Goal: Task Accomplishment & Management: Manage account settings

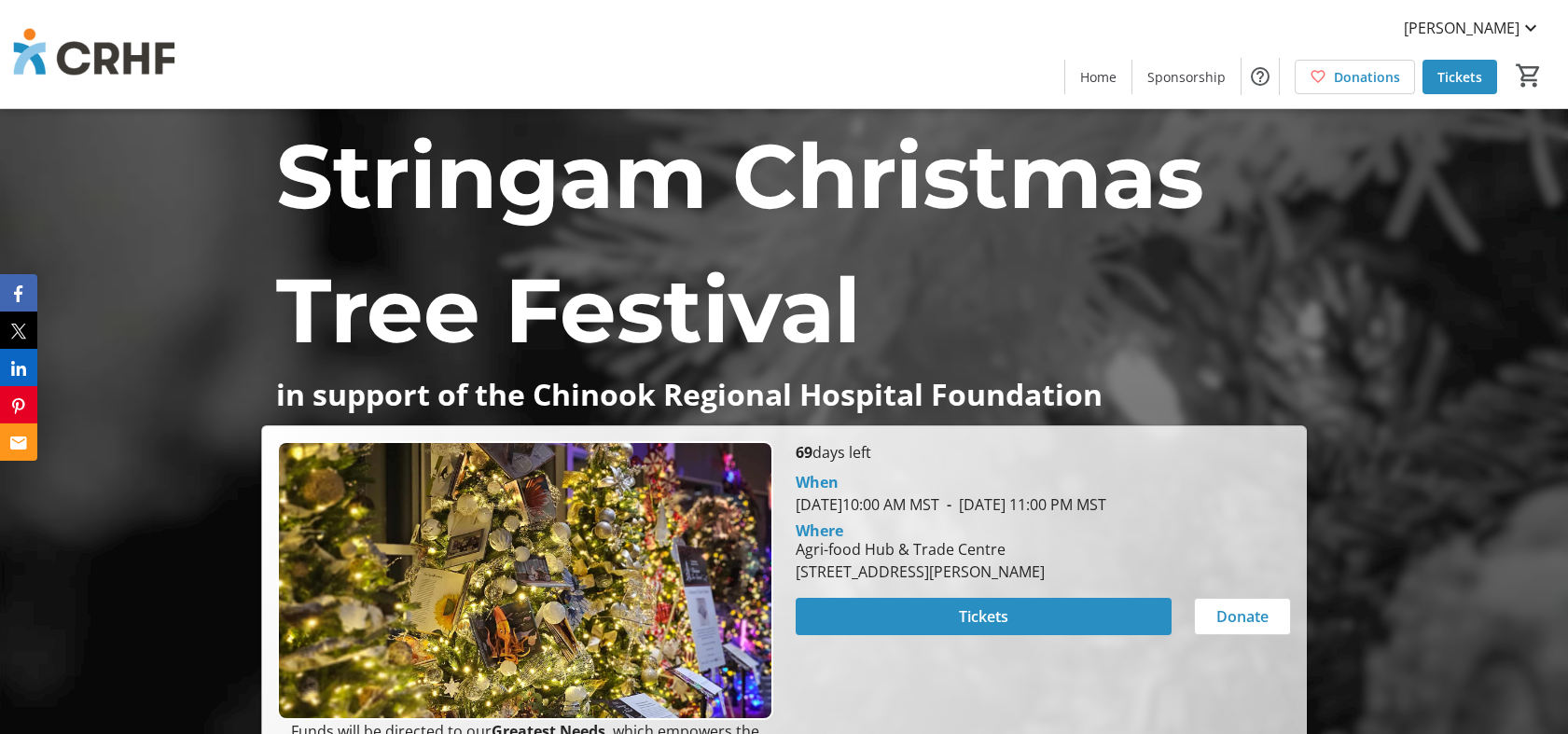
scroll to position [2591, 0]
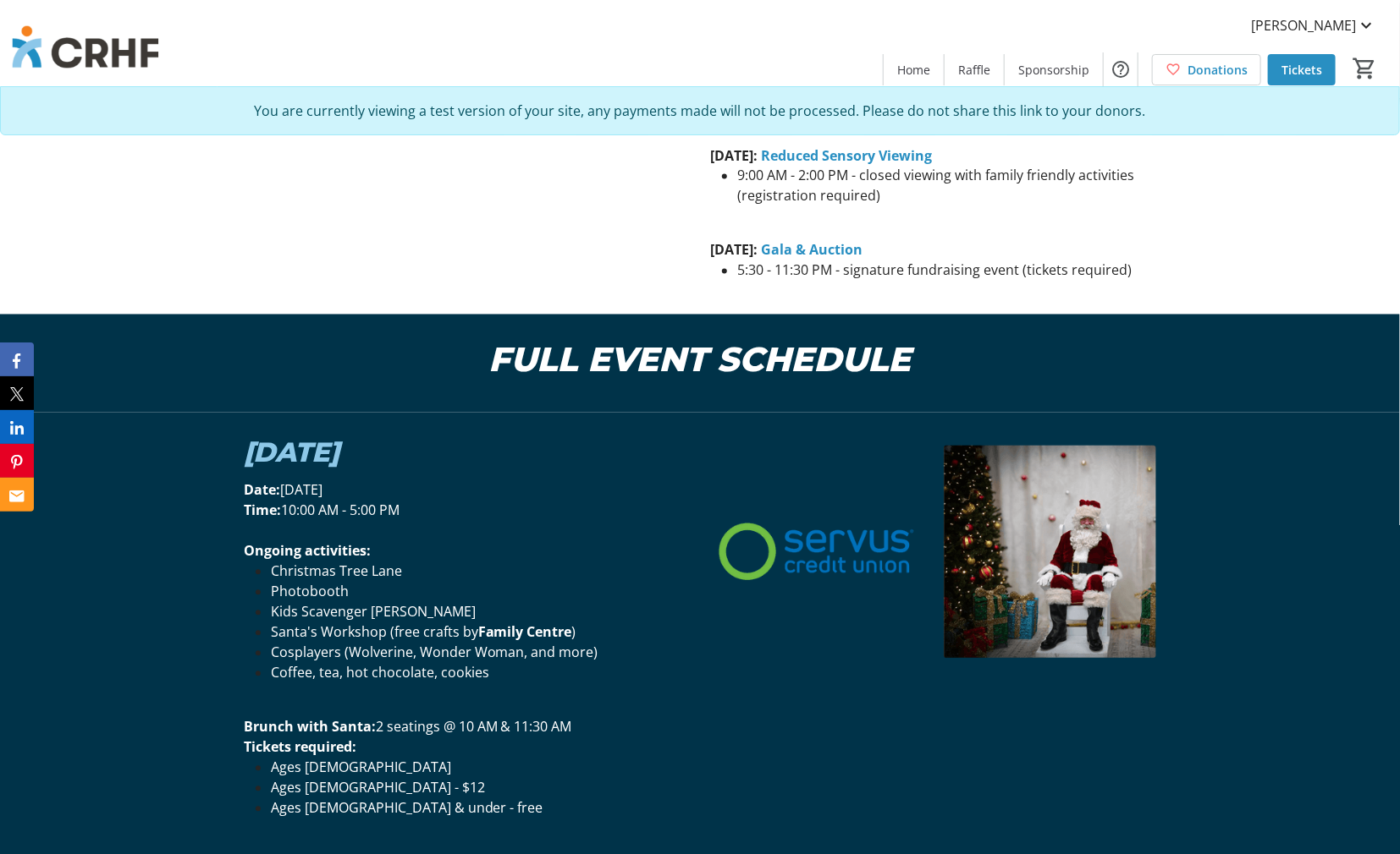
scroll to position [1503, 0]
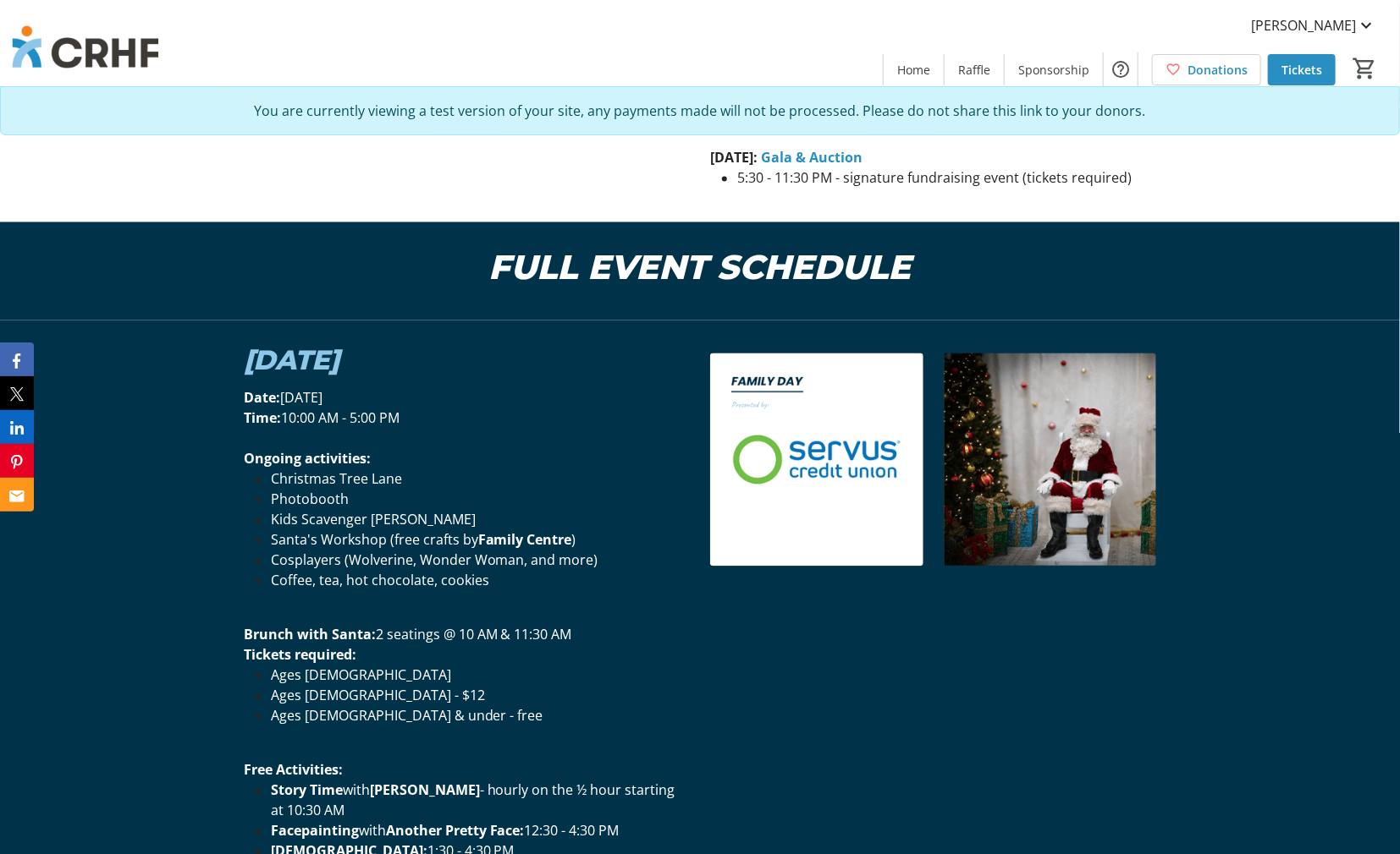
scroll to position [1503, 0]
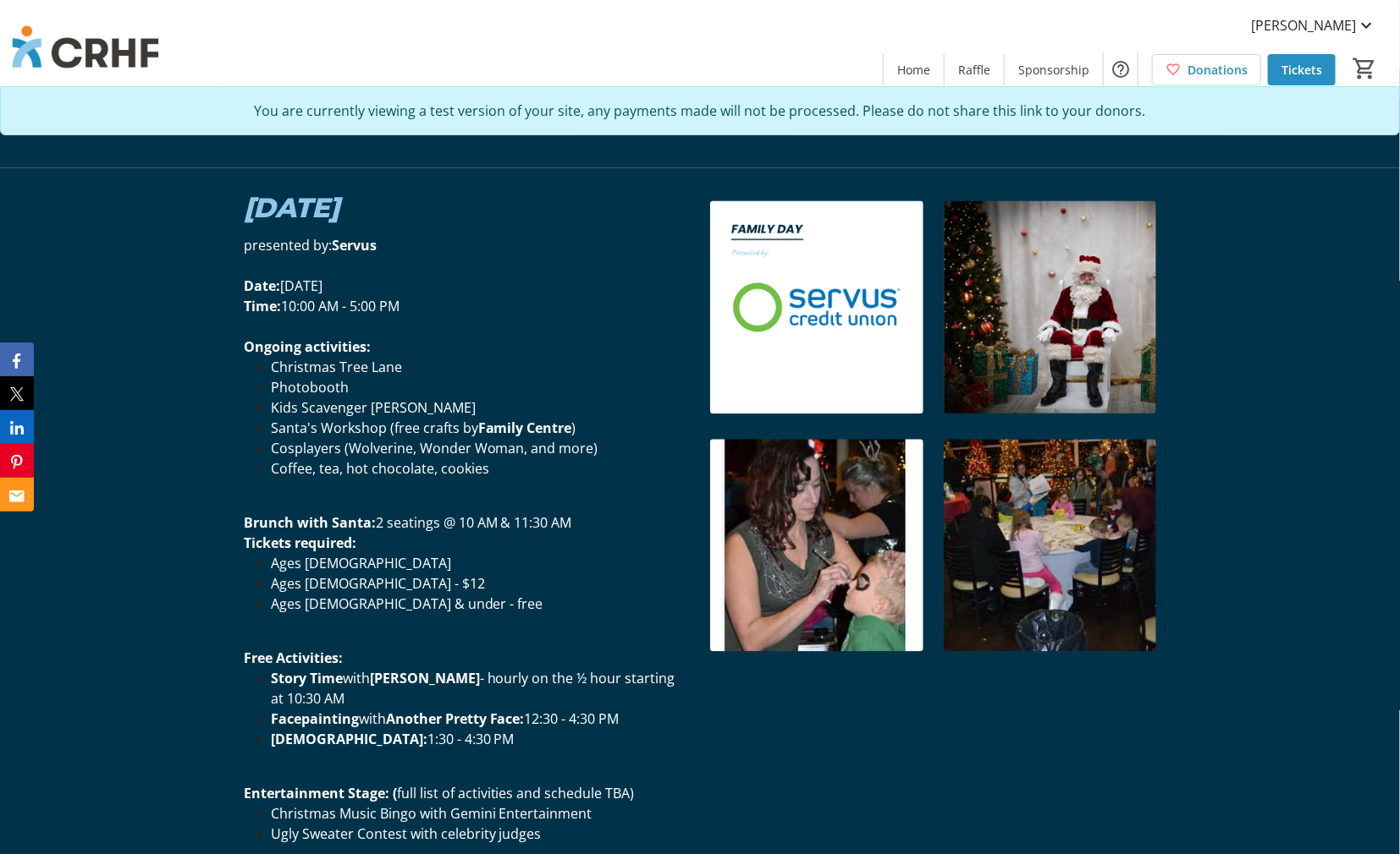
scroll to position [1597, 0]
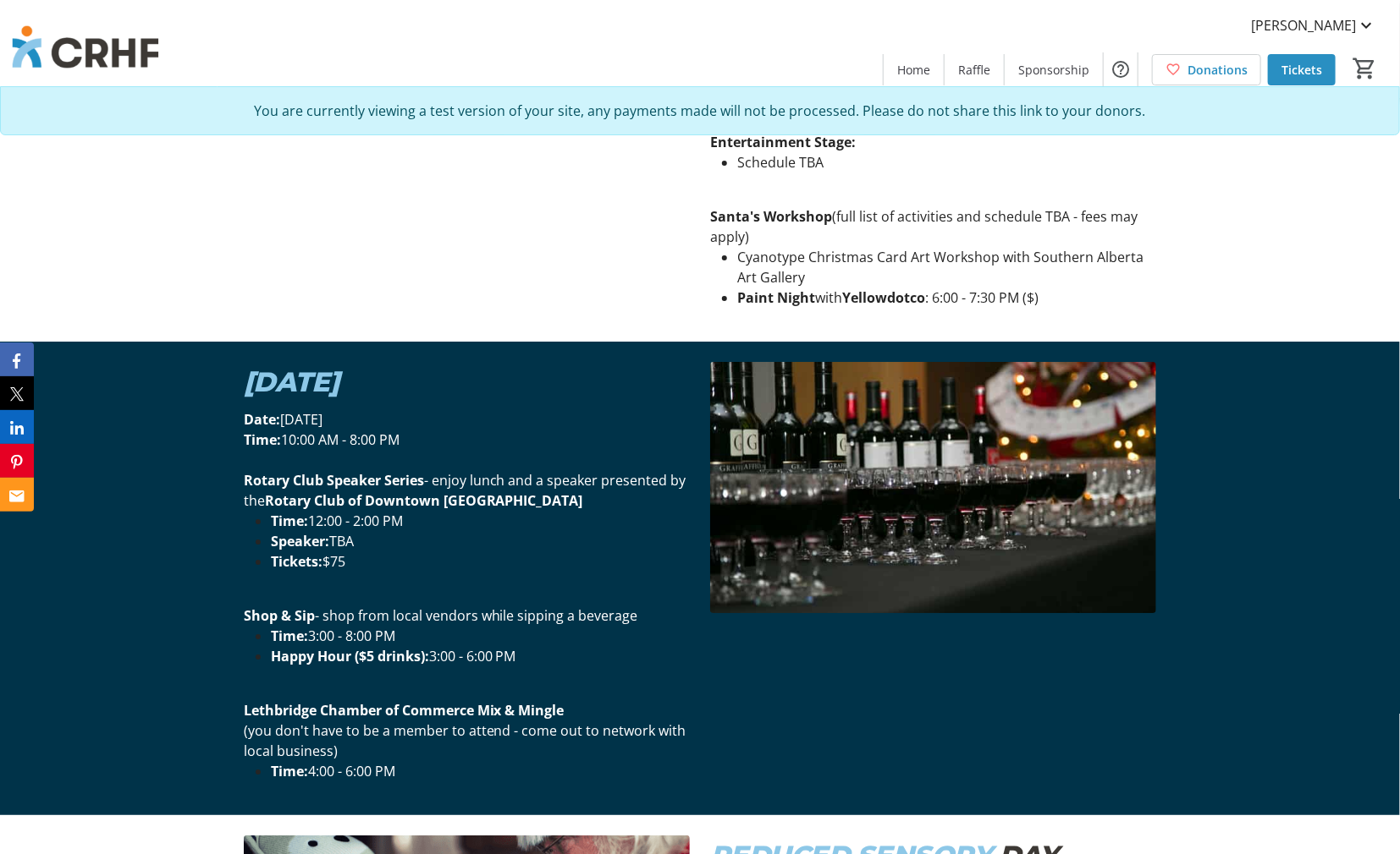
scroll to position [2819, 0]
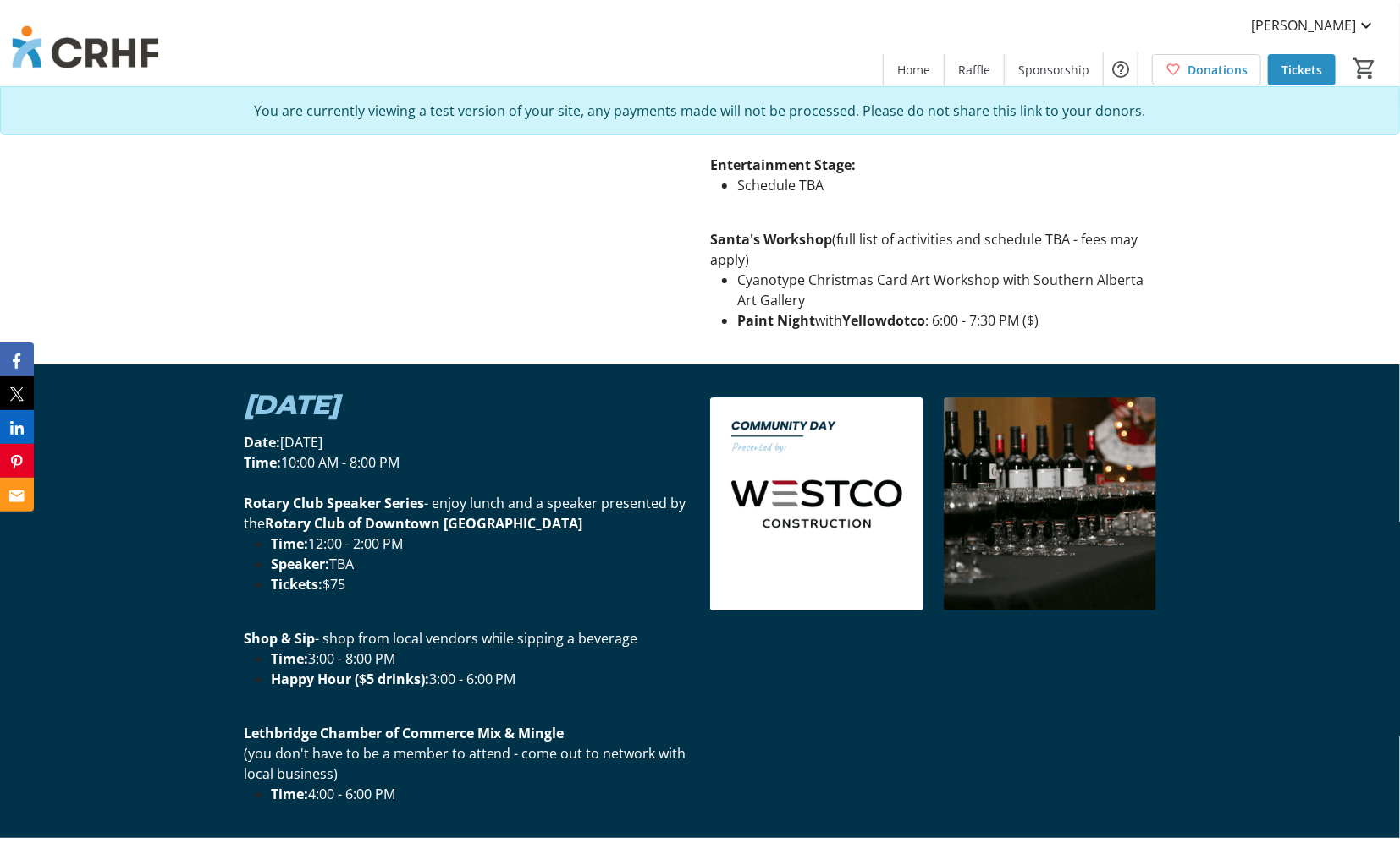
scroll to position [2725, 0]
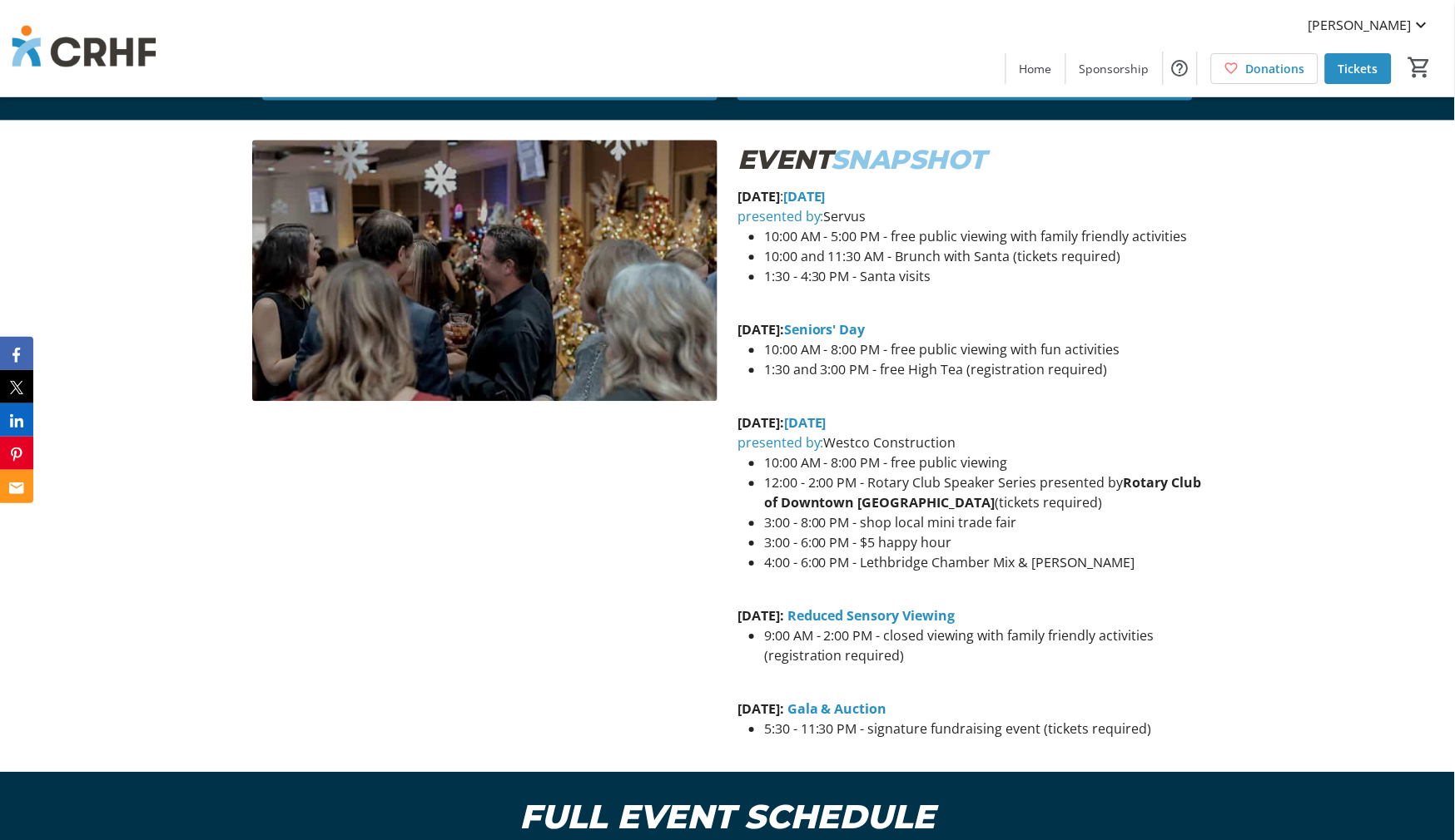
scroll to position [924, 0]
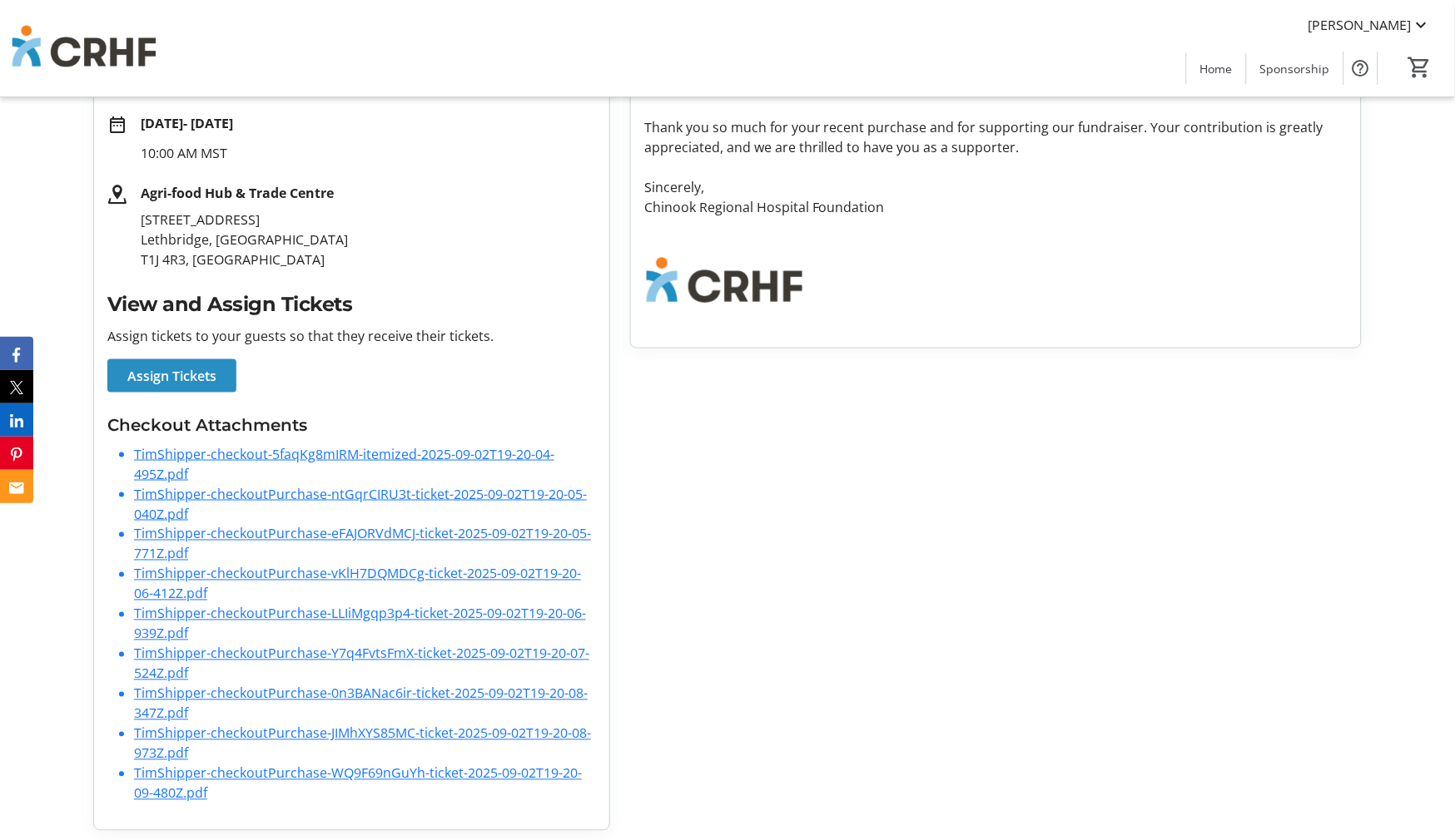
scroll to position [293, 0]
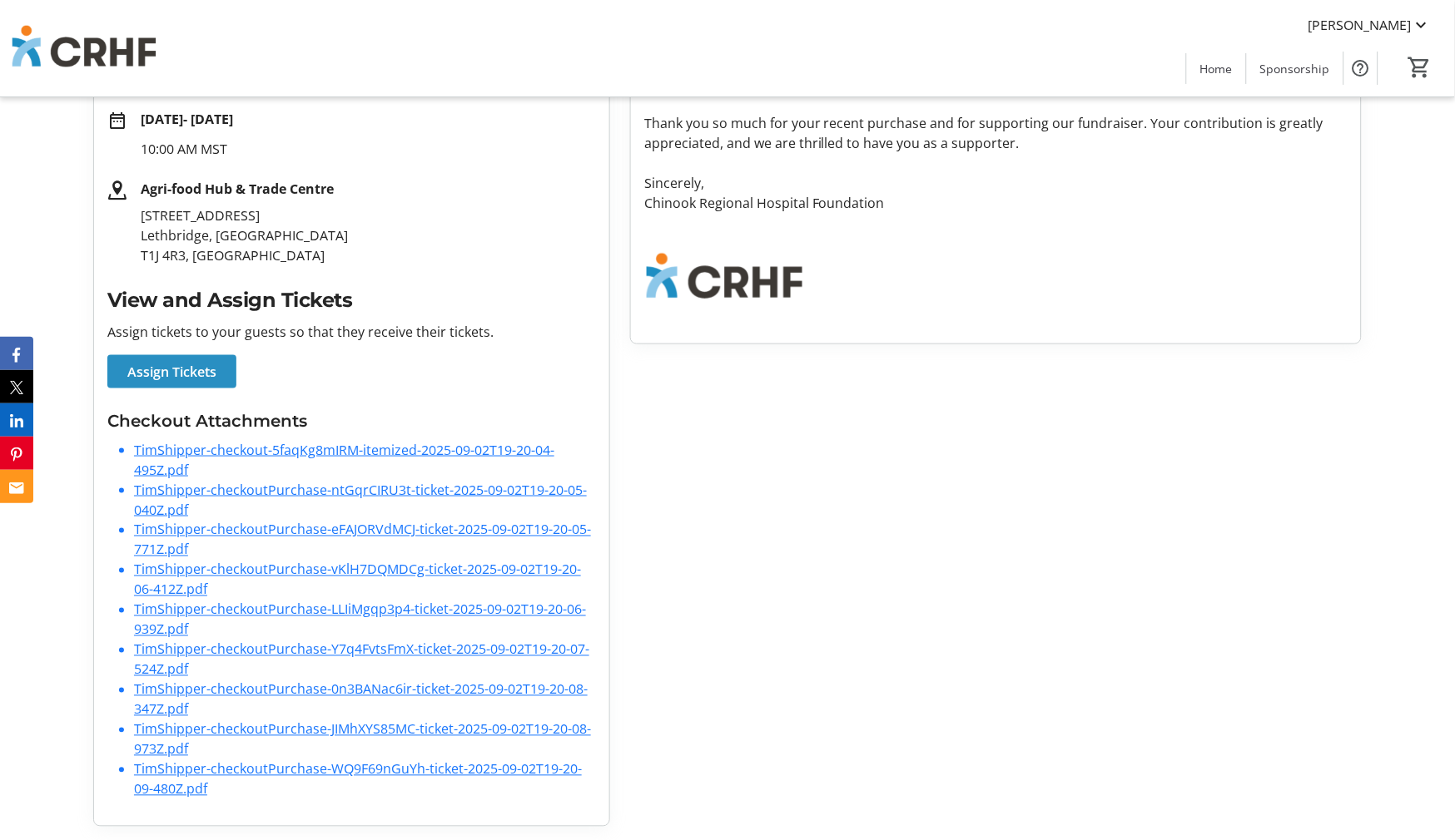
click at [347, 451] on link "TimShipper-checkout-5faqKg8mIRM-itemized-2025-09-02T19-20-04-495Z.pdf" at bounding box center [344, 460] width 421 height 39
click at [334, 489] on link "TimShipper-checkoutPurchase-ntGqrCIRU3t-ticket-2025-09-02T19-20-05-040Z.pdf" at bounding box center [360, 499] width 452 height 39
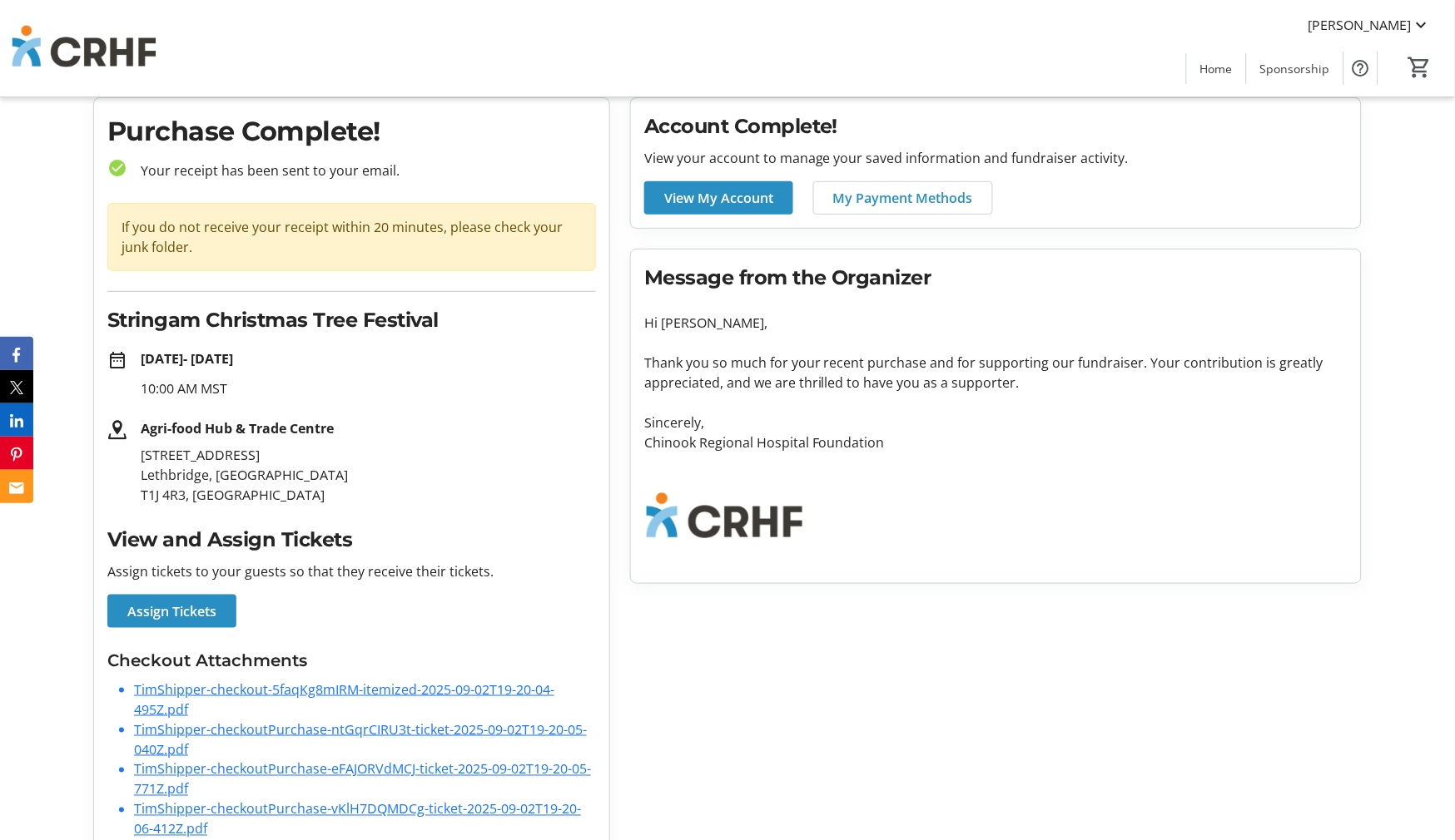
scroll to position [0, 0]
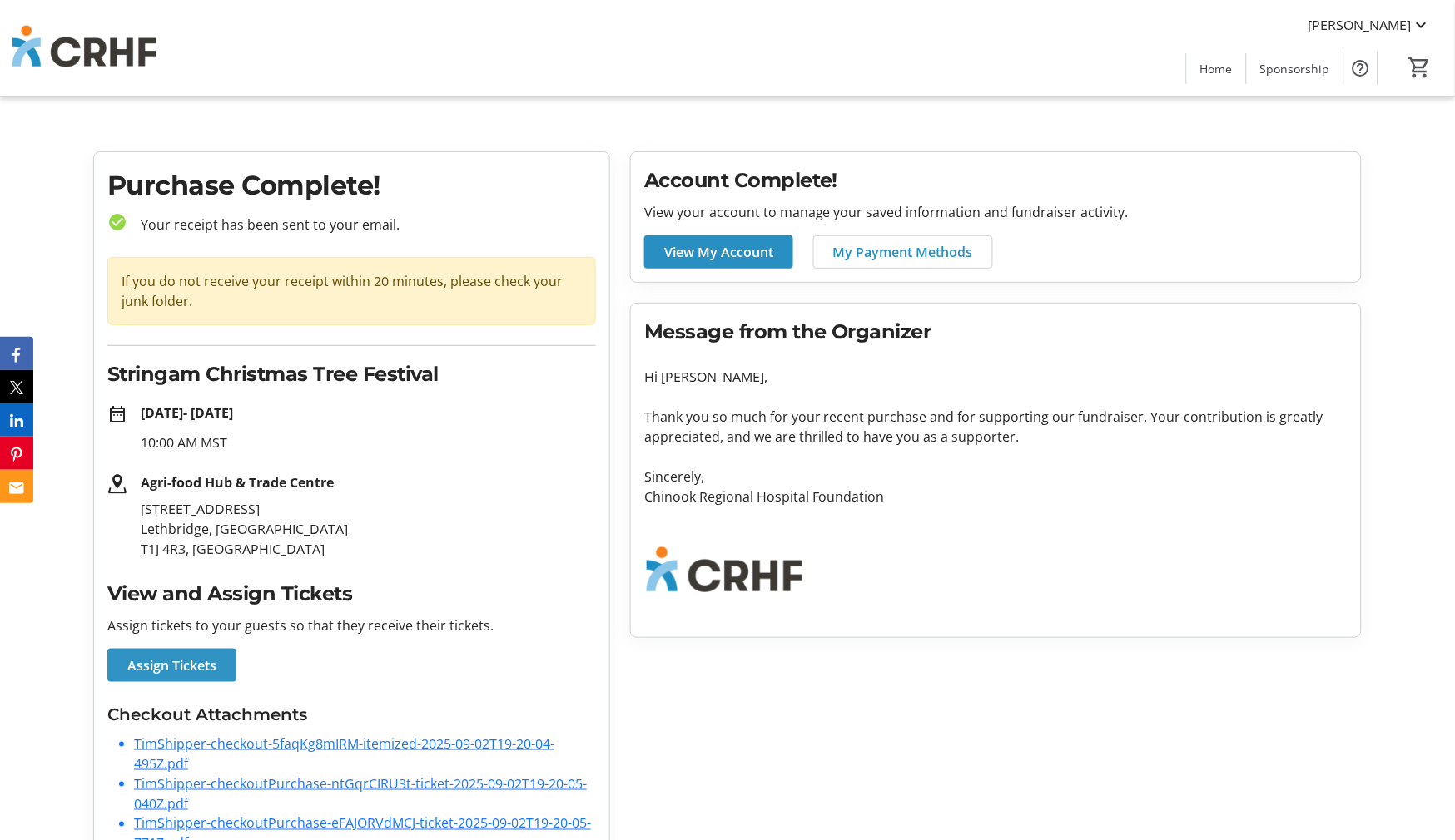
click at [179, 668] on span "Assign Tickets" at bounding box center [172, 665] width 89 height 20
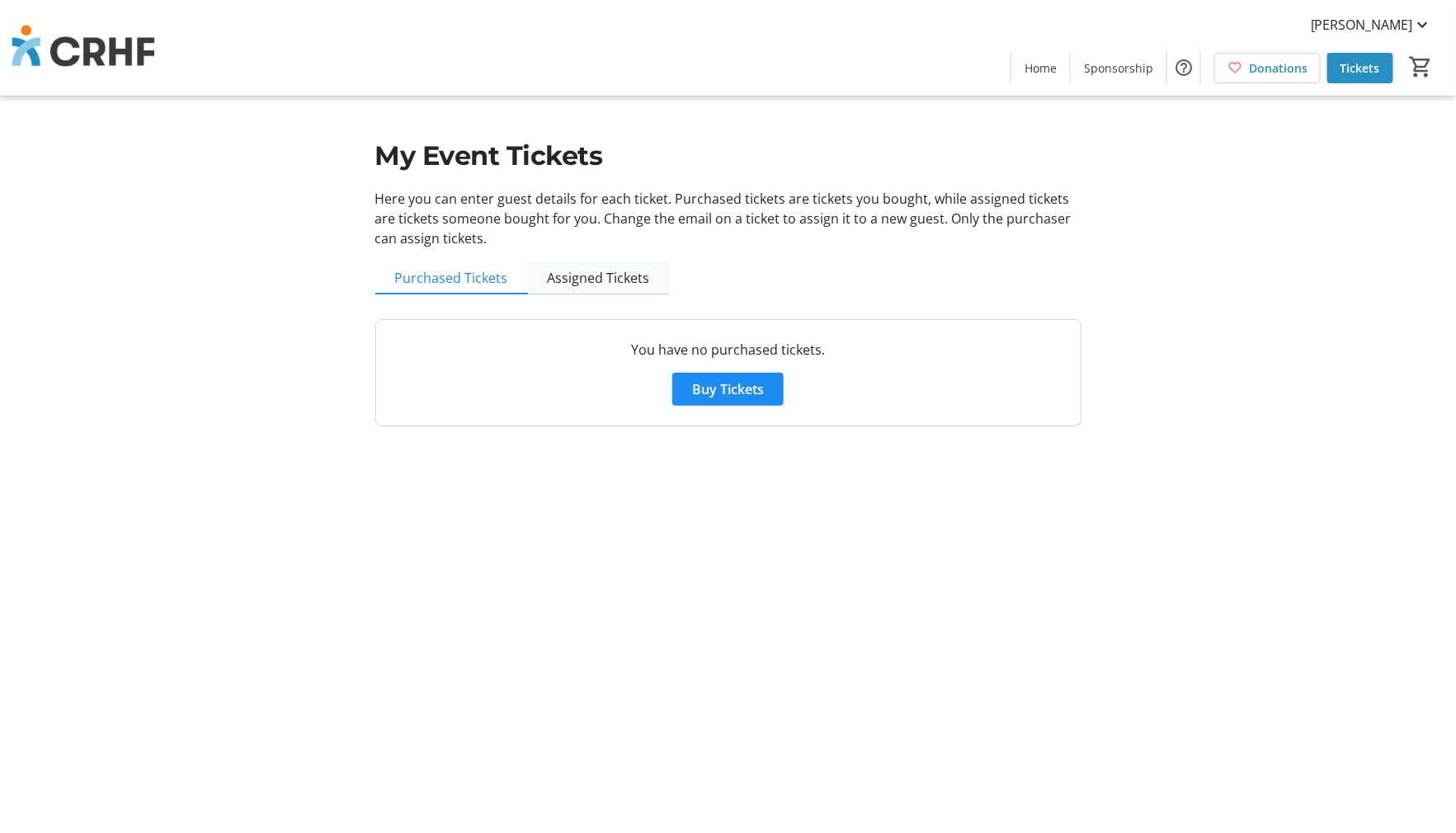
click at [595, 282] on span "Assigned Tickets" at bounding box center [599, 278] width 102 height 14
click at [450, 285] on span "Purchased Tickets" at bounding box center [451, 278] width 113 height 14
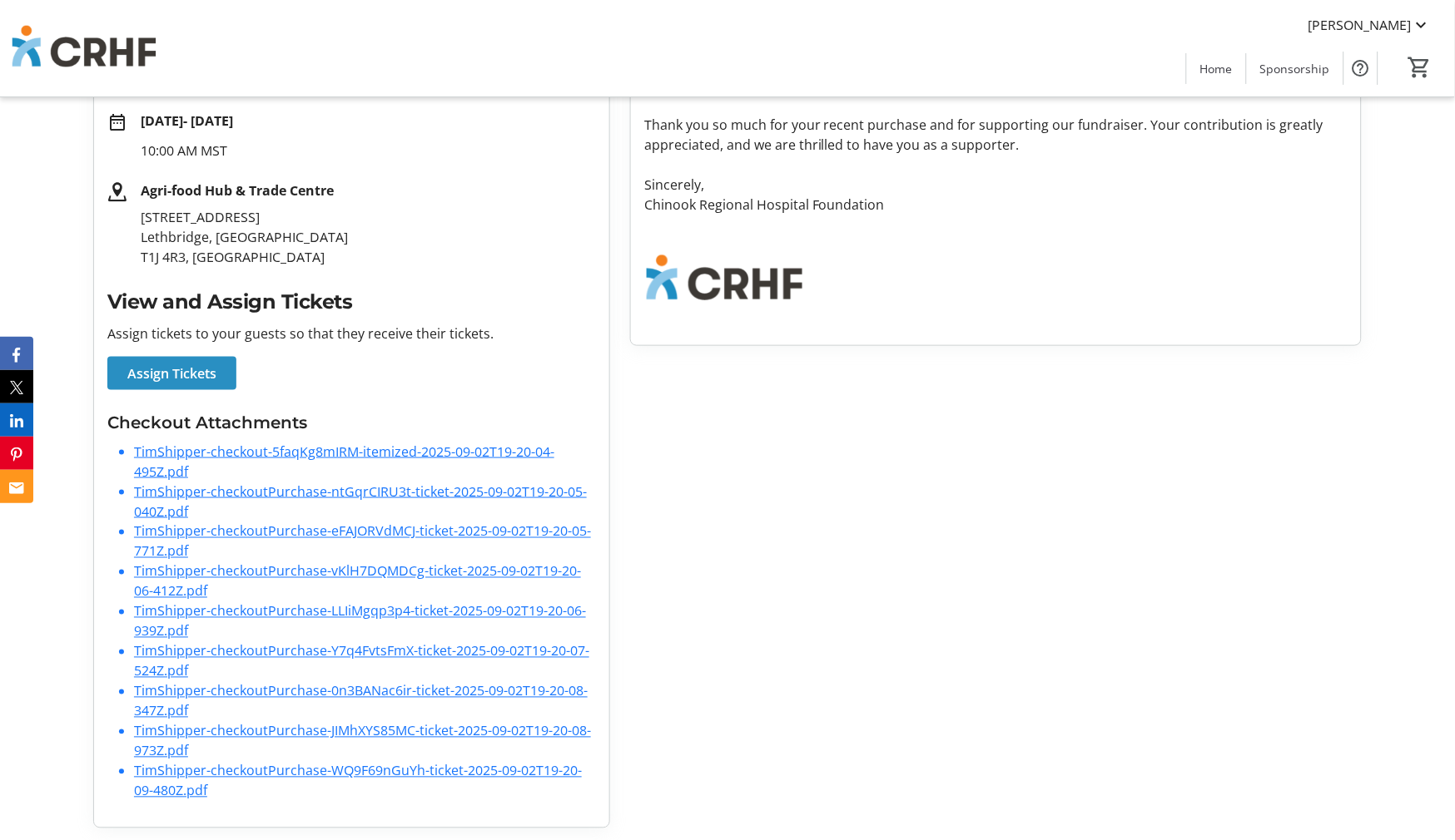
scroll to position [293, 0]
click at [317, 529] on link "TimShipper-checkoutPurchase-eFAJORVdMCJ-ticket-2025-09-02T19-20-05-771Z.pdf" at bounding box center [362, 540] width 457 height 39
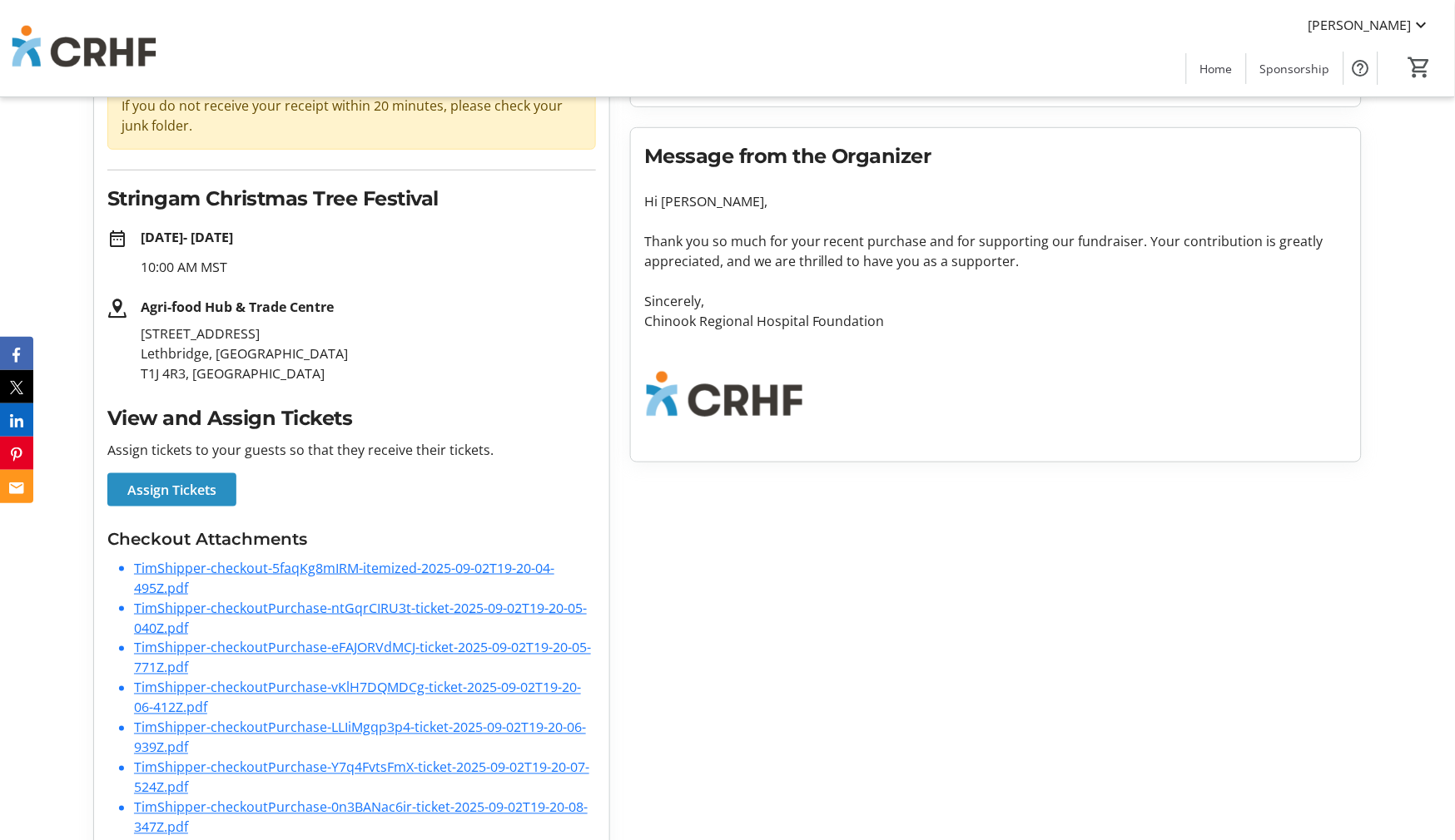
scroll to position [202, 0]
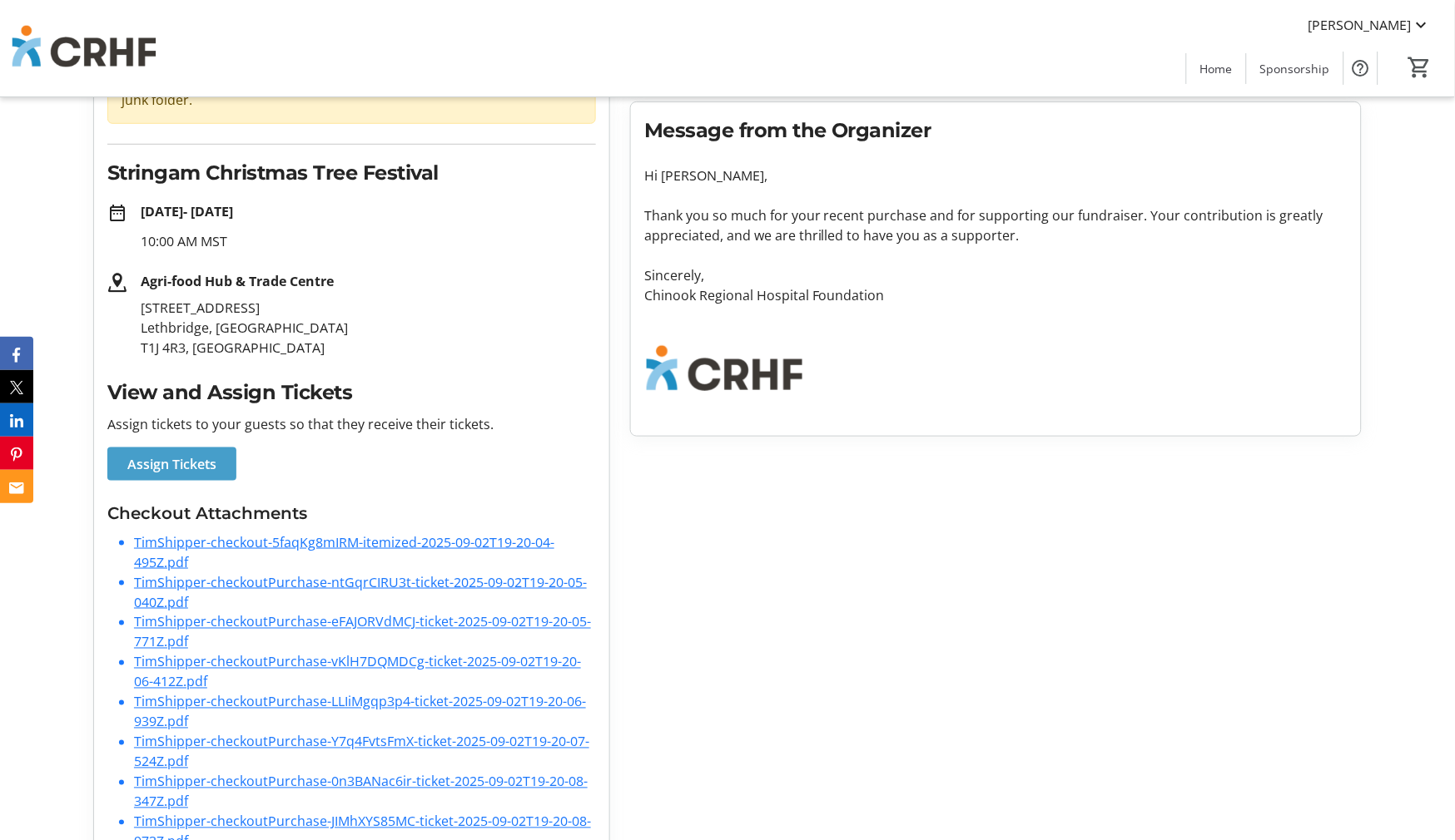
click at [155, 477] on span at bounding box center [172, 464] width 129 height 40
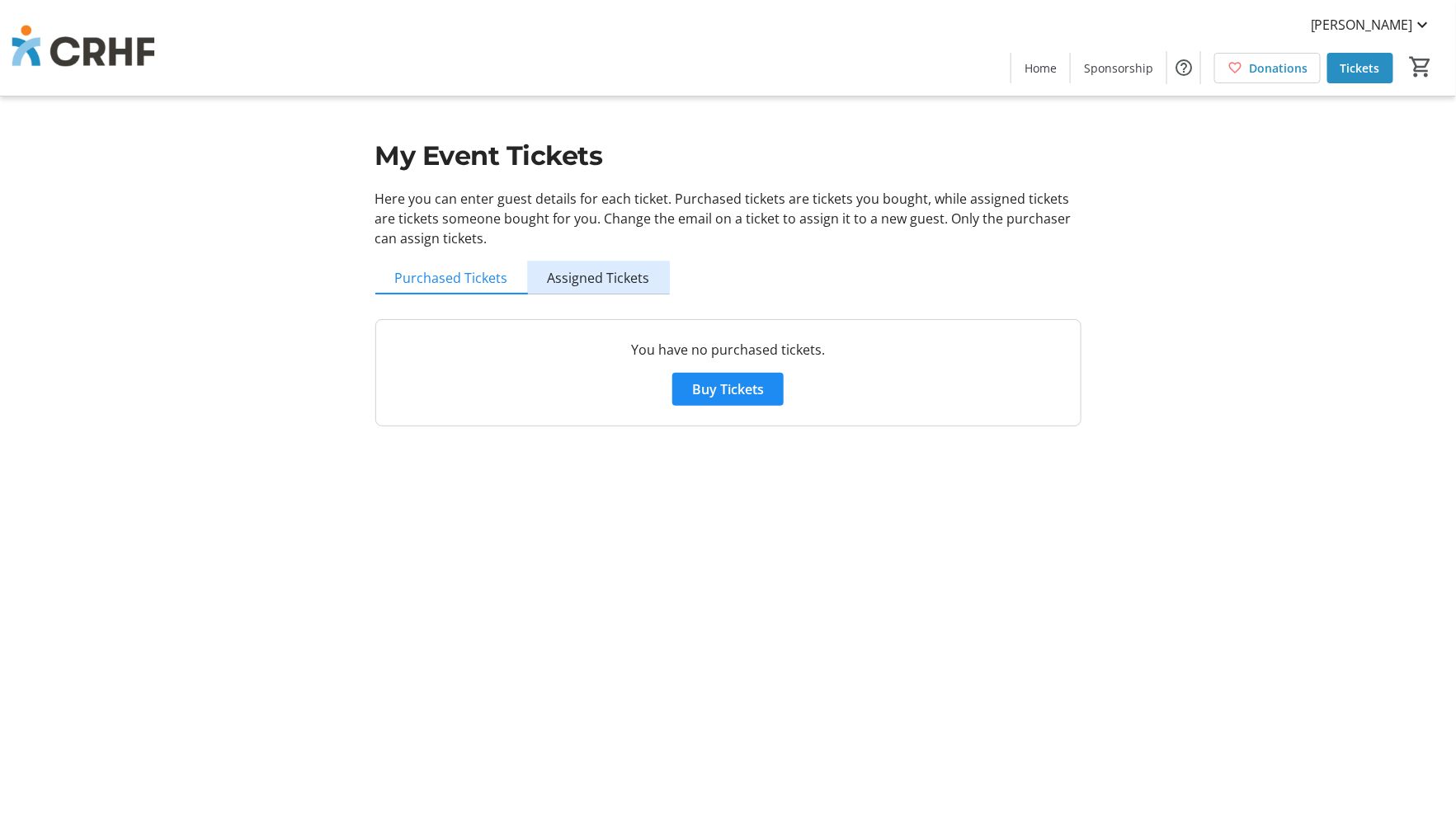
click at [632, 276] on span "Assigned Tickets" at bounding box center [599, 278] width 102 height 14
click at [465, 278] on span "Purchased Tickets" at bounding box center [451, 278] width 113 height 14
click at [1422, 20] on mat-icon at bounding box center [1423, 24] width 20 height 20
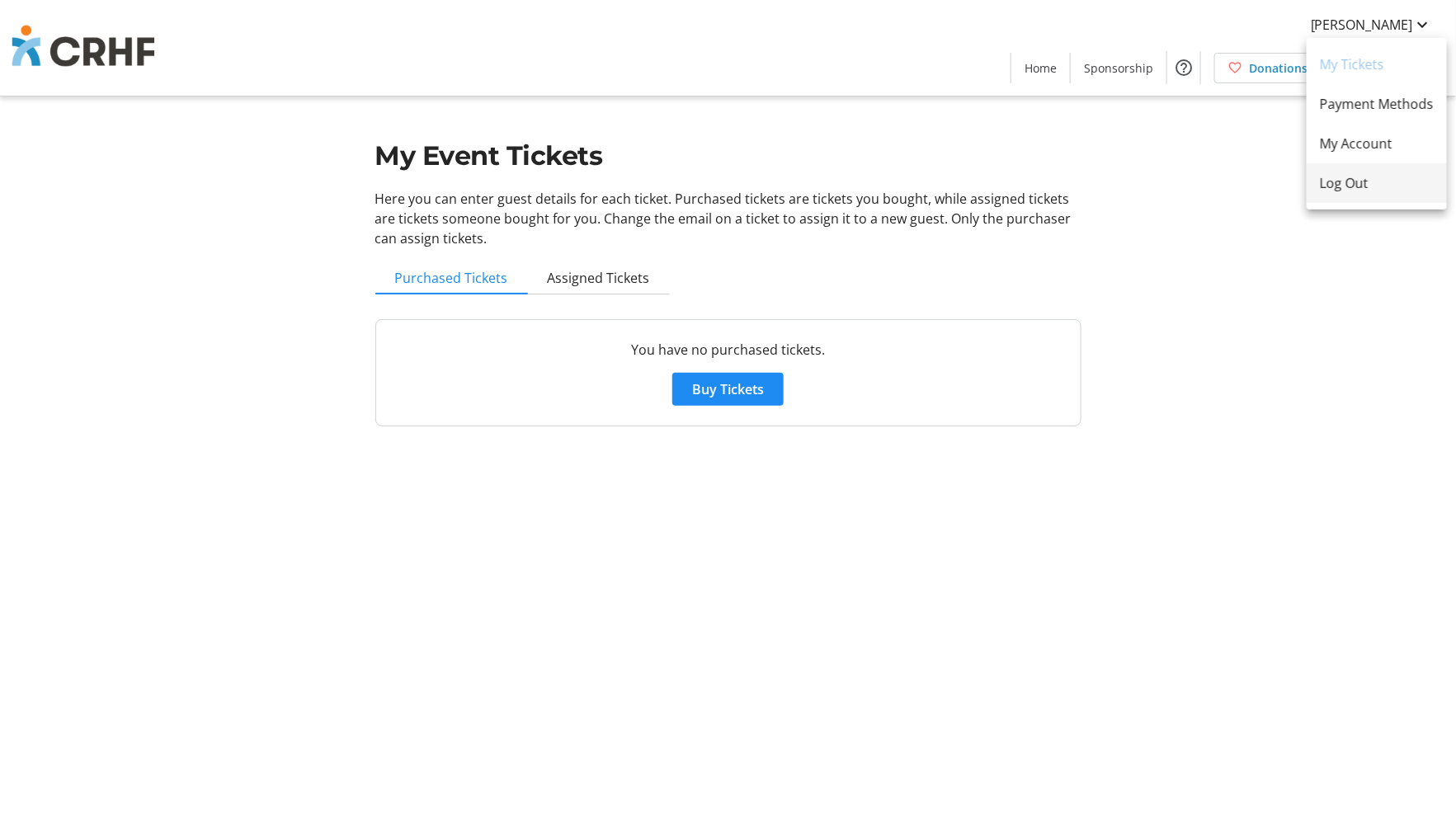
click at [1340, 180] on span "Log Out" at bounding box center [1377, 183] width 114 height 20
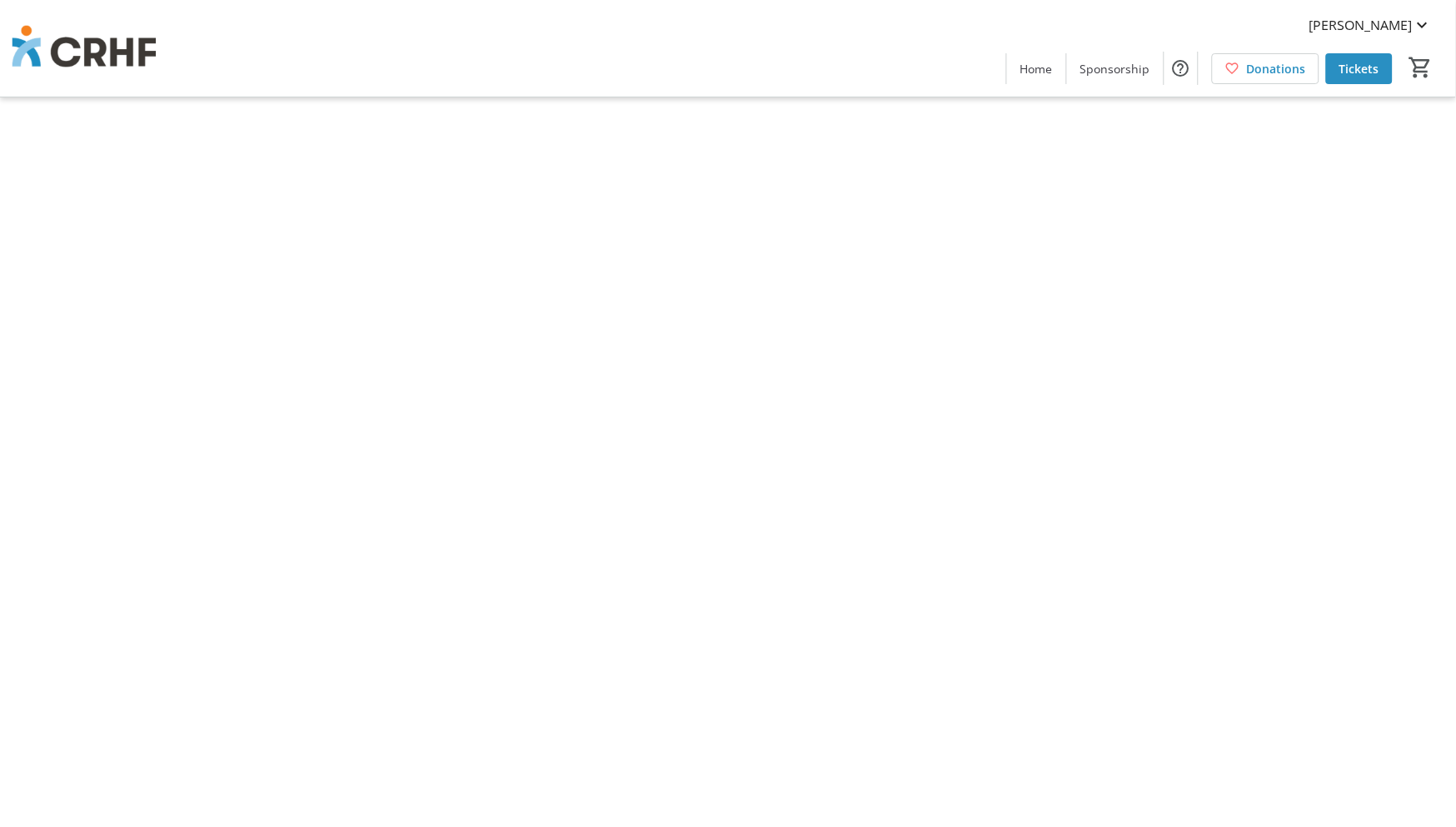
type input "[PERSON_NAME]"
type input "lana.walsh@ahs.ca"
type input "(587) 787-3736"
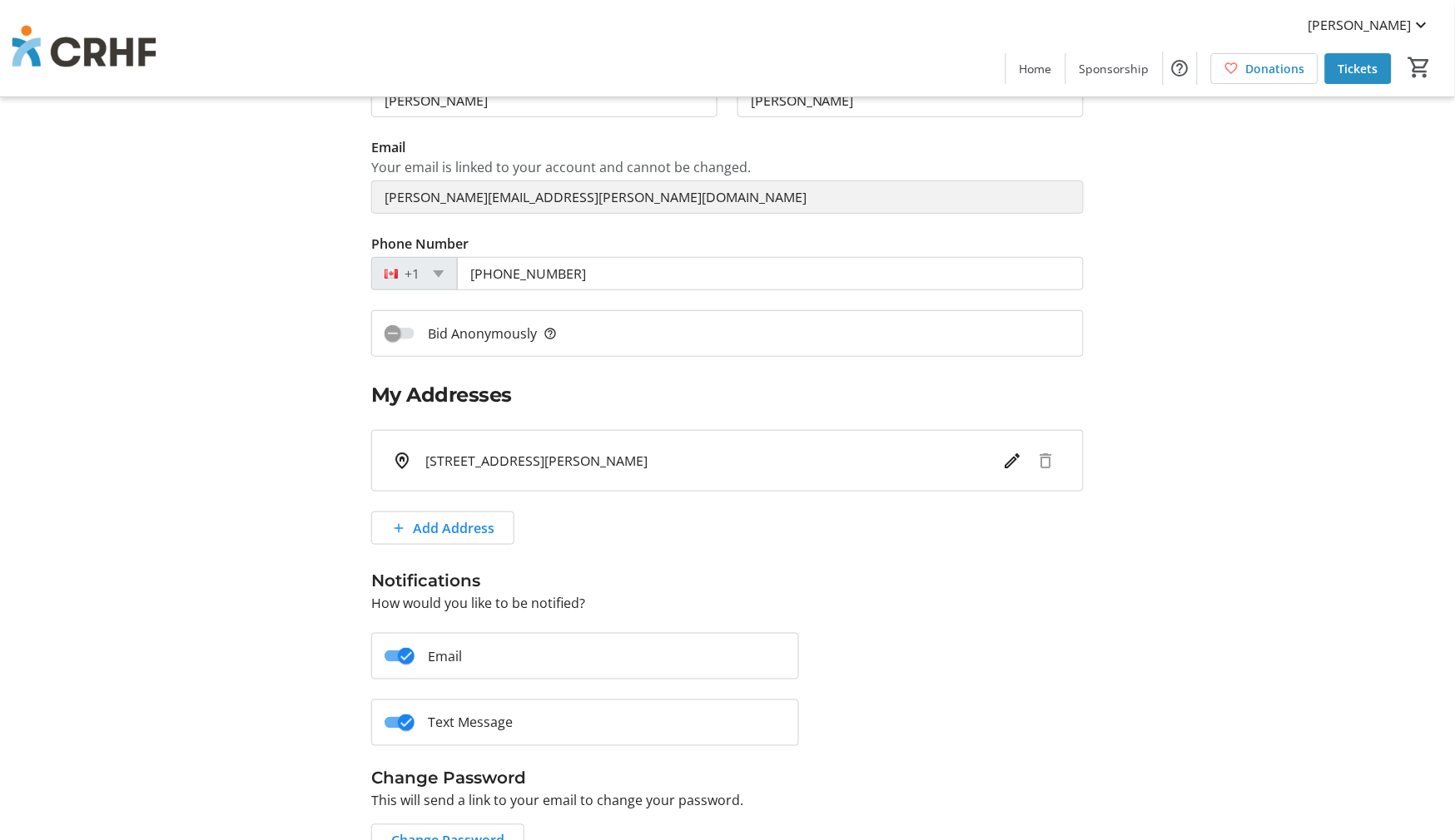
scroll to position [230, 0]
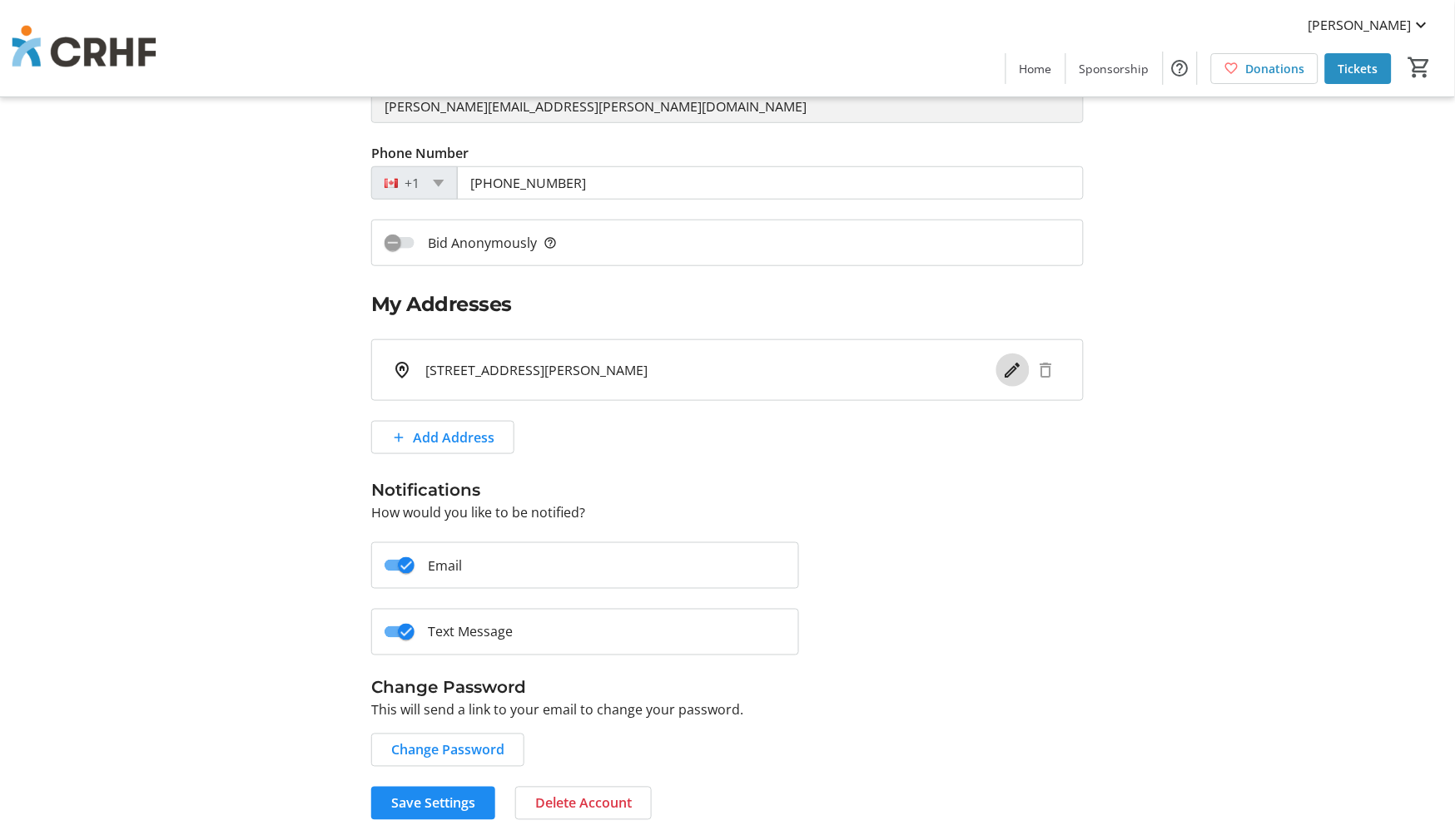
click at [1012, 371] on mat-icon "Edit address" at bounding box center [1012, 370] width 20 height 20
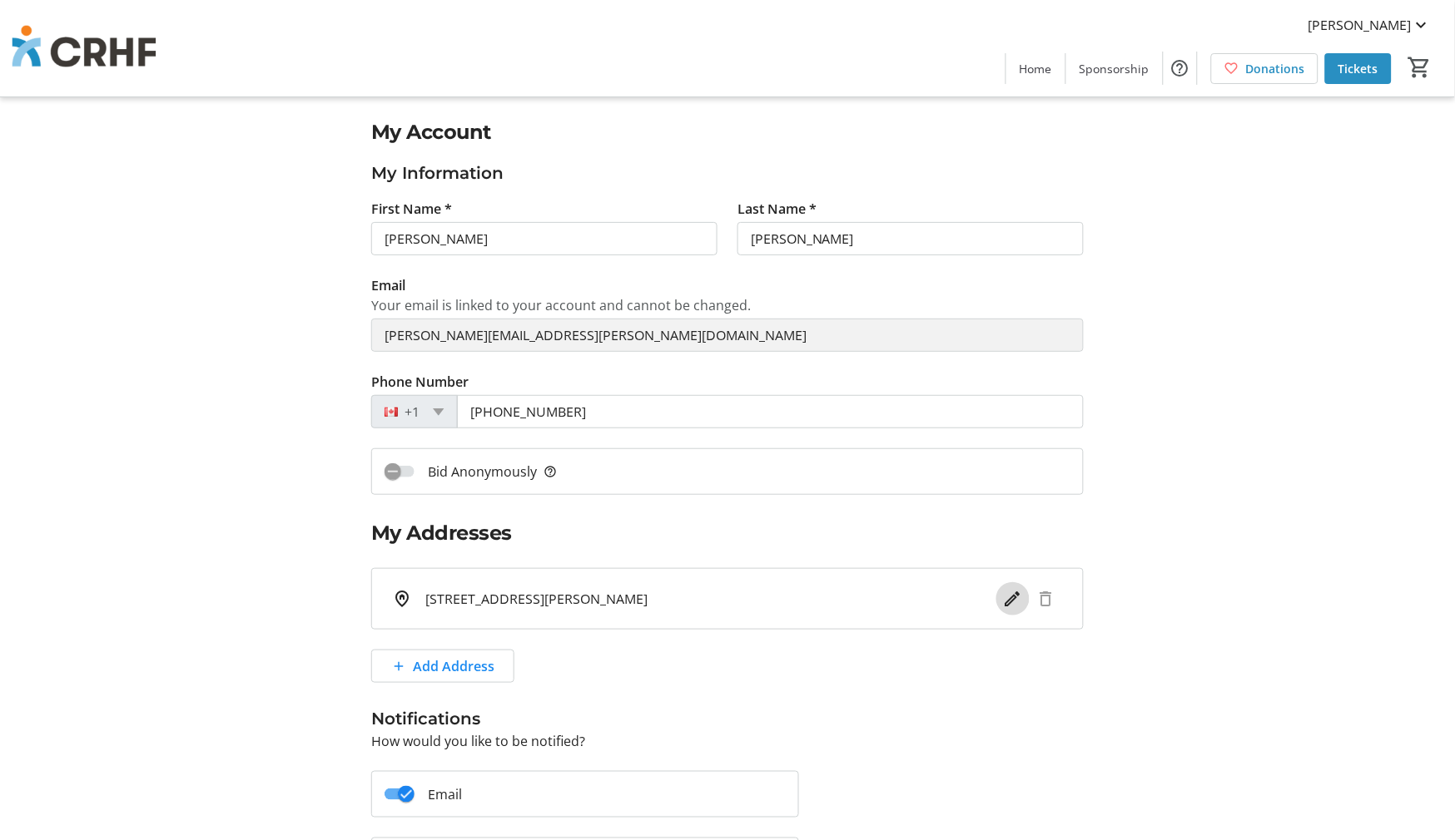
select select "AB"
select select "CA"
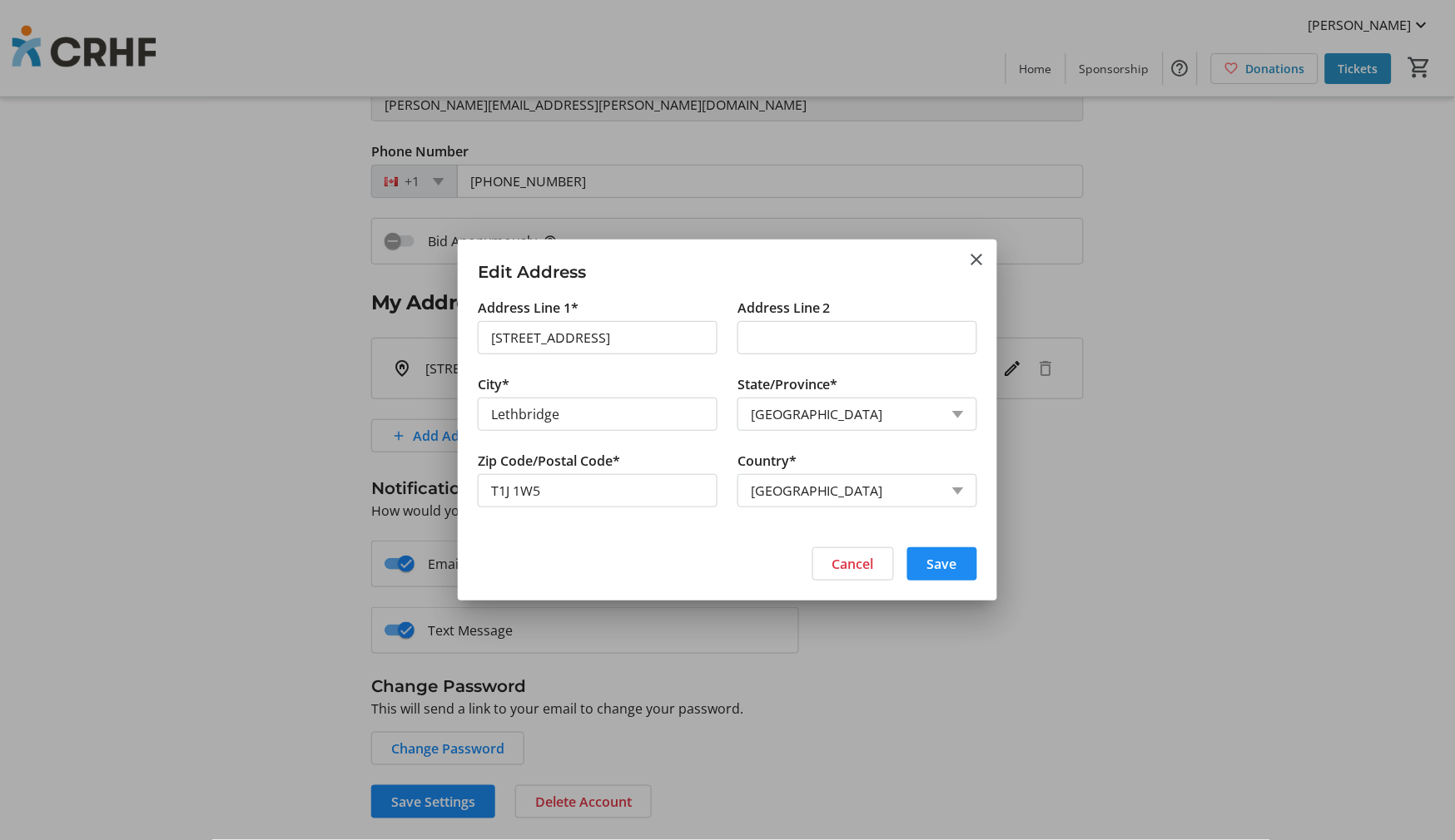
click at [675, 541] on div "Cancel Save" at bounding box center [727, 569] width 539 height 63
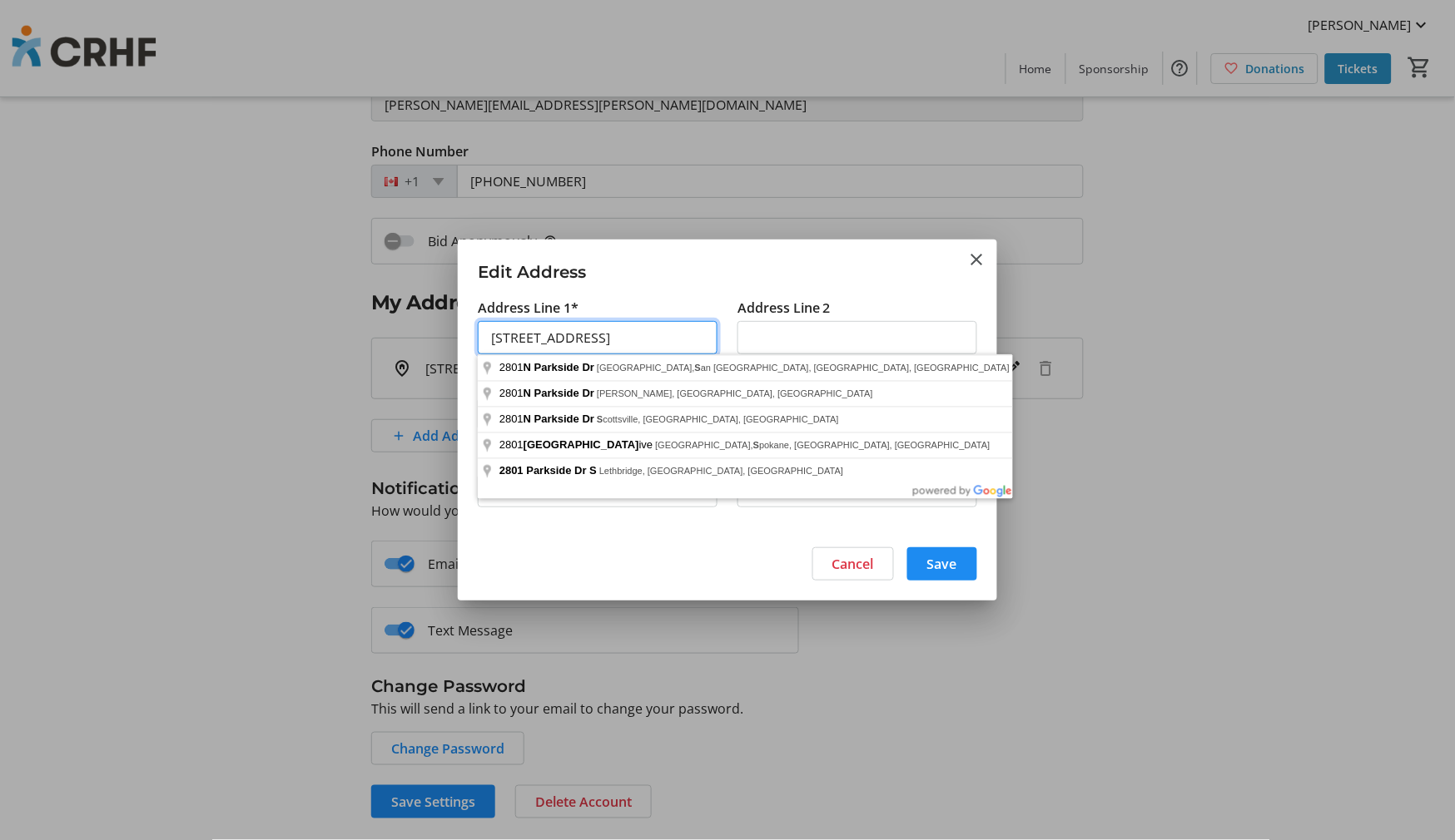
drag, startPoint x: 675, startPoint y: 331, endPoint x: 360, endPoint y: 339, distance: 315.1
click at [360, 339] on div "Edit Address Address Line 1* 2801 North Parkside Dr S Address Line 2 City* Leth…" at bounding box center [727, 420] width 1455 height 840
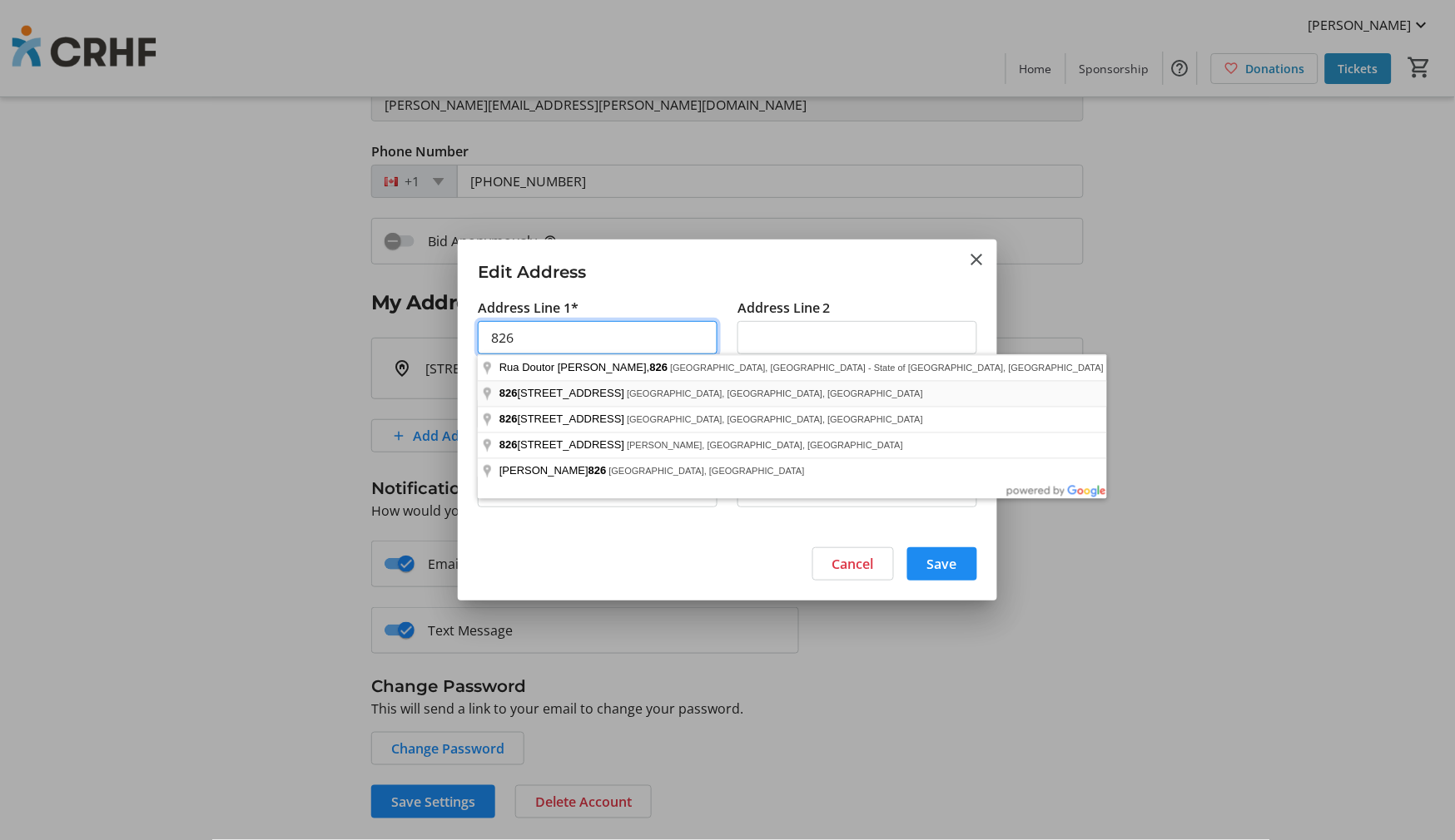
type input "826 15 St S"
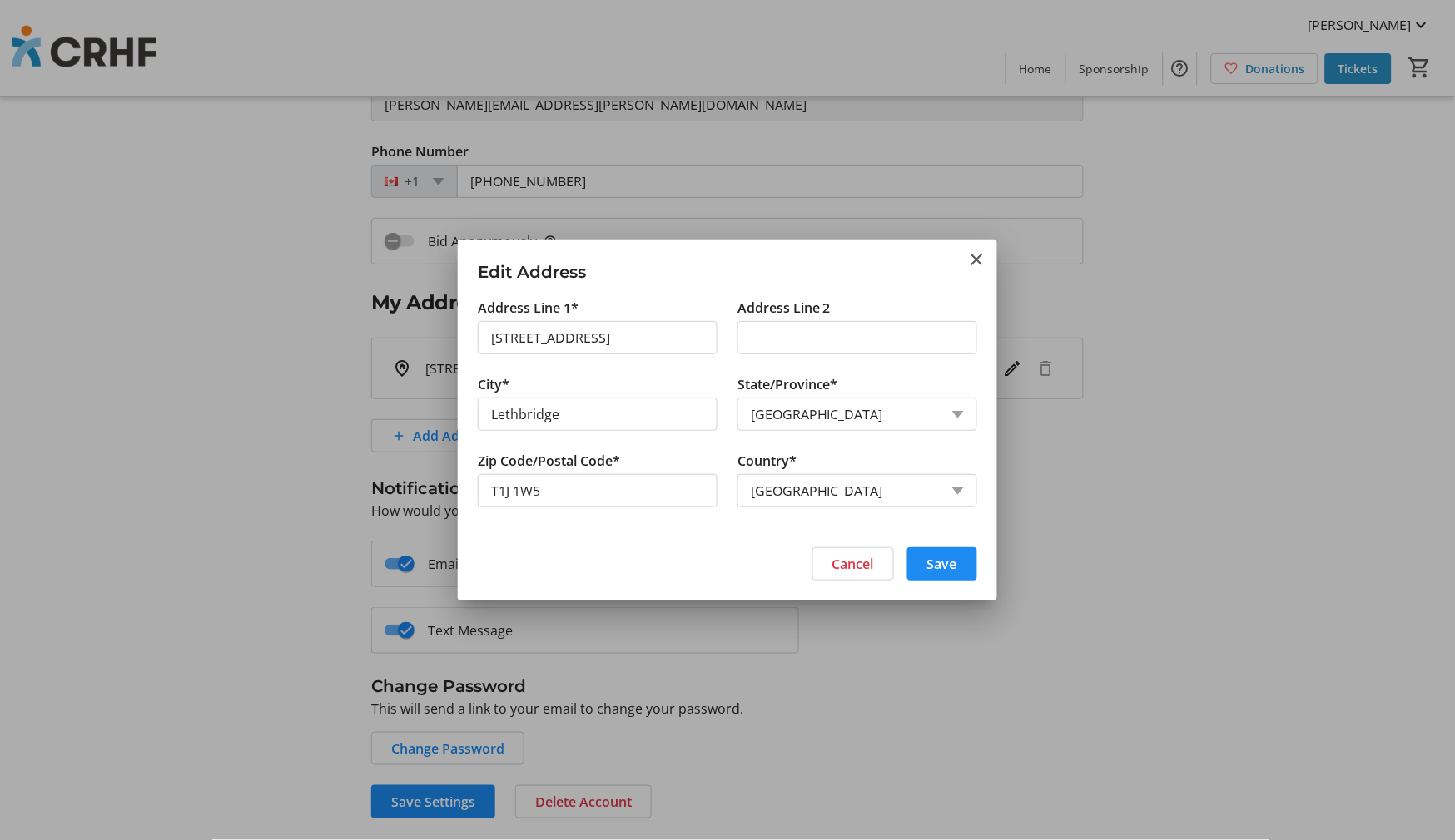
click at [694, 529] on div "Address Line 1* 826 15 St S Address Line 2 City* Lethbridge State/Province* Sta…" at bounding box center [727, 417] width 539 height 239
click at [616, 480] on input "T1J 1W5" at bounding box center [597, 491] width 239 height 33
drag, startPoint x: 616, startPoint y: 480, endPoint x: 455, endPoint y: 491, distance: 161.4
click at [455, 491] on div "Edit Address Address Line 1* 826 15 St S Address Line 2 City* Lethbridge State/…" at bounding box center [727, 420] width 1455 height 840
type input "T1J 3A4"
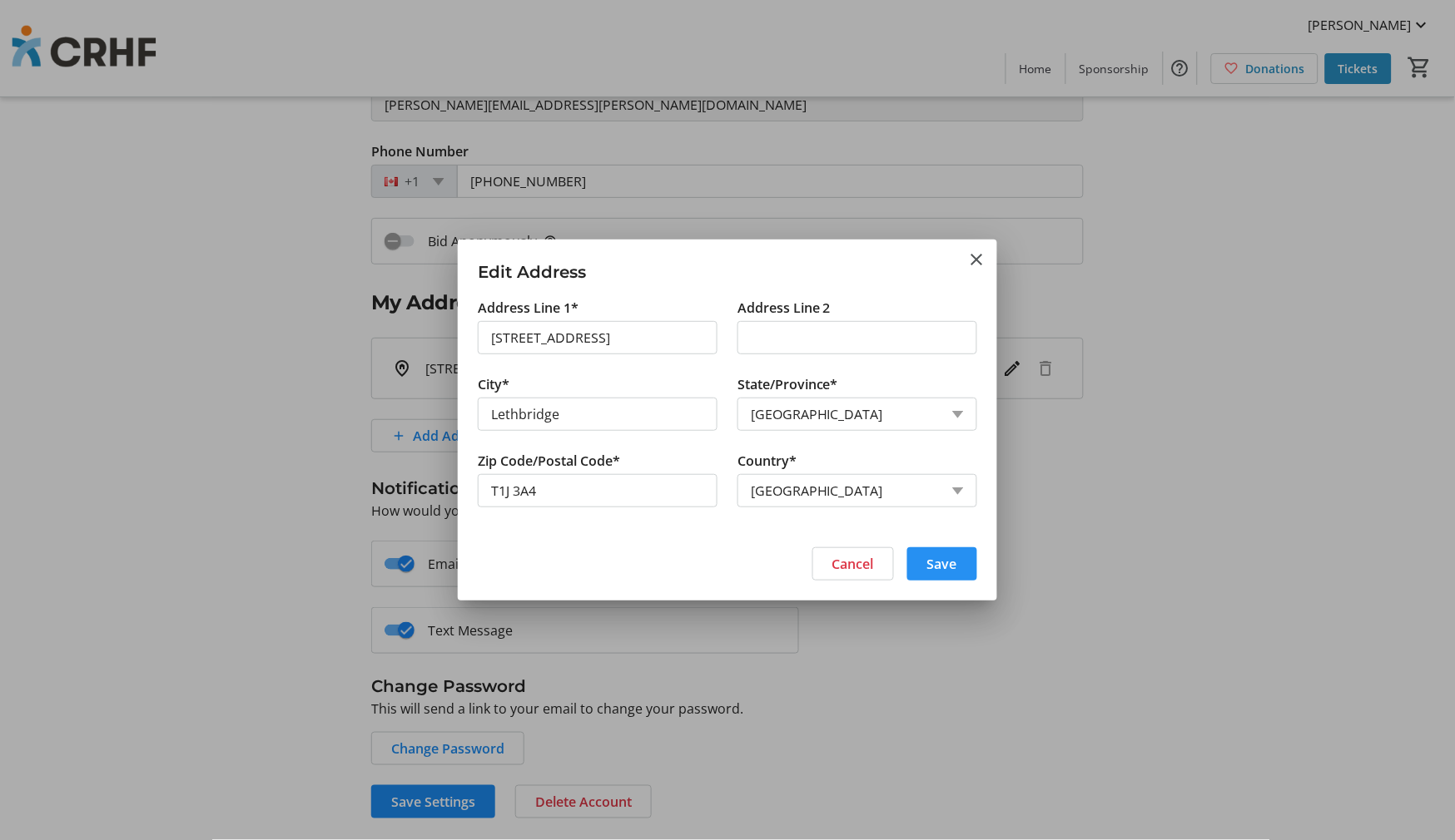
click at [960, 566] on span at bounding box center [942, 564] width 70 height 40
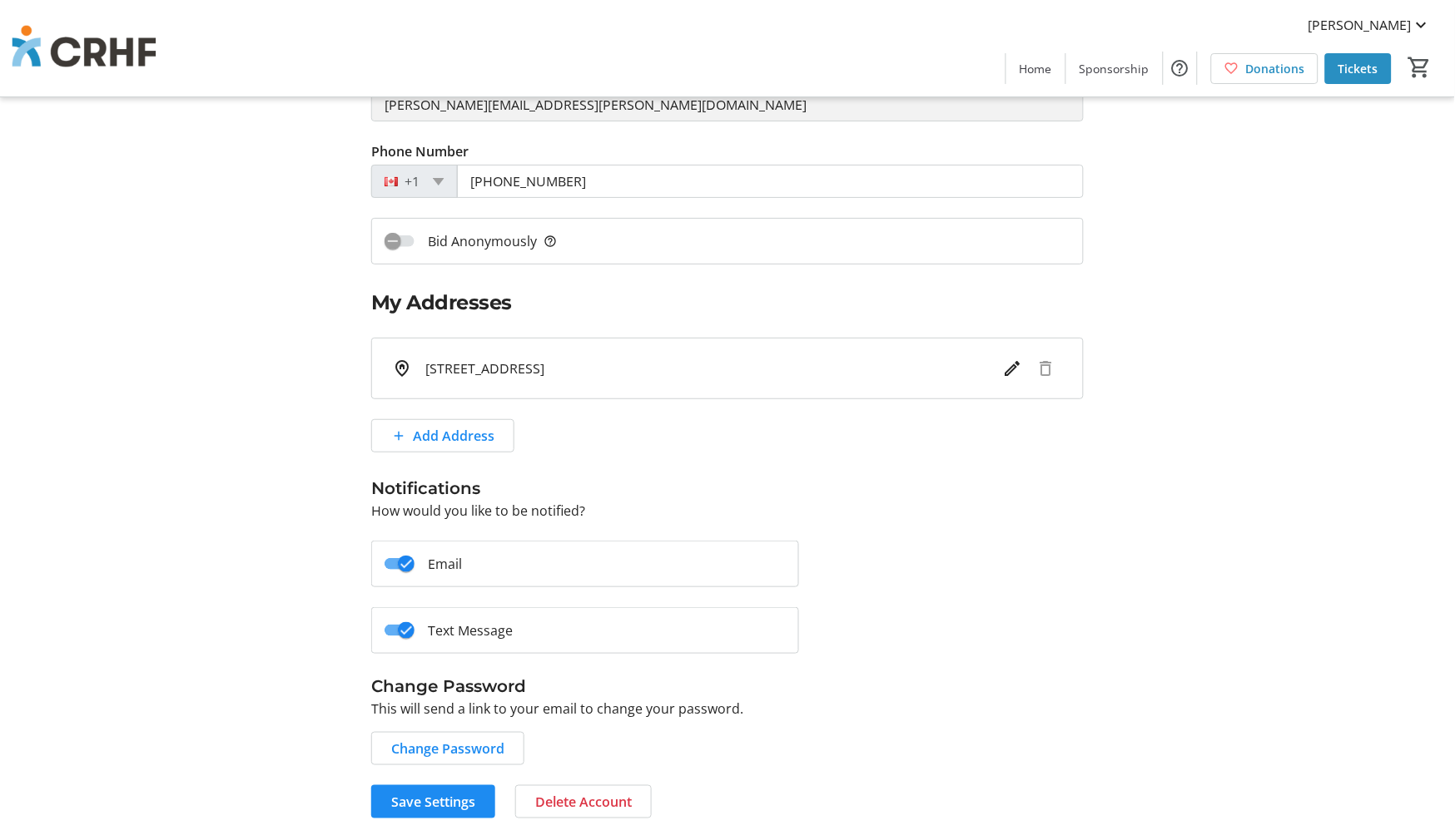
scroll to position [230, 0]
click at [435, 805] on span "Save Settings" at bounding box center [433, 803] width 84 height 20
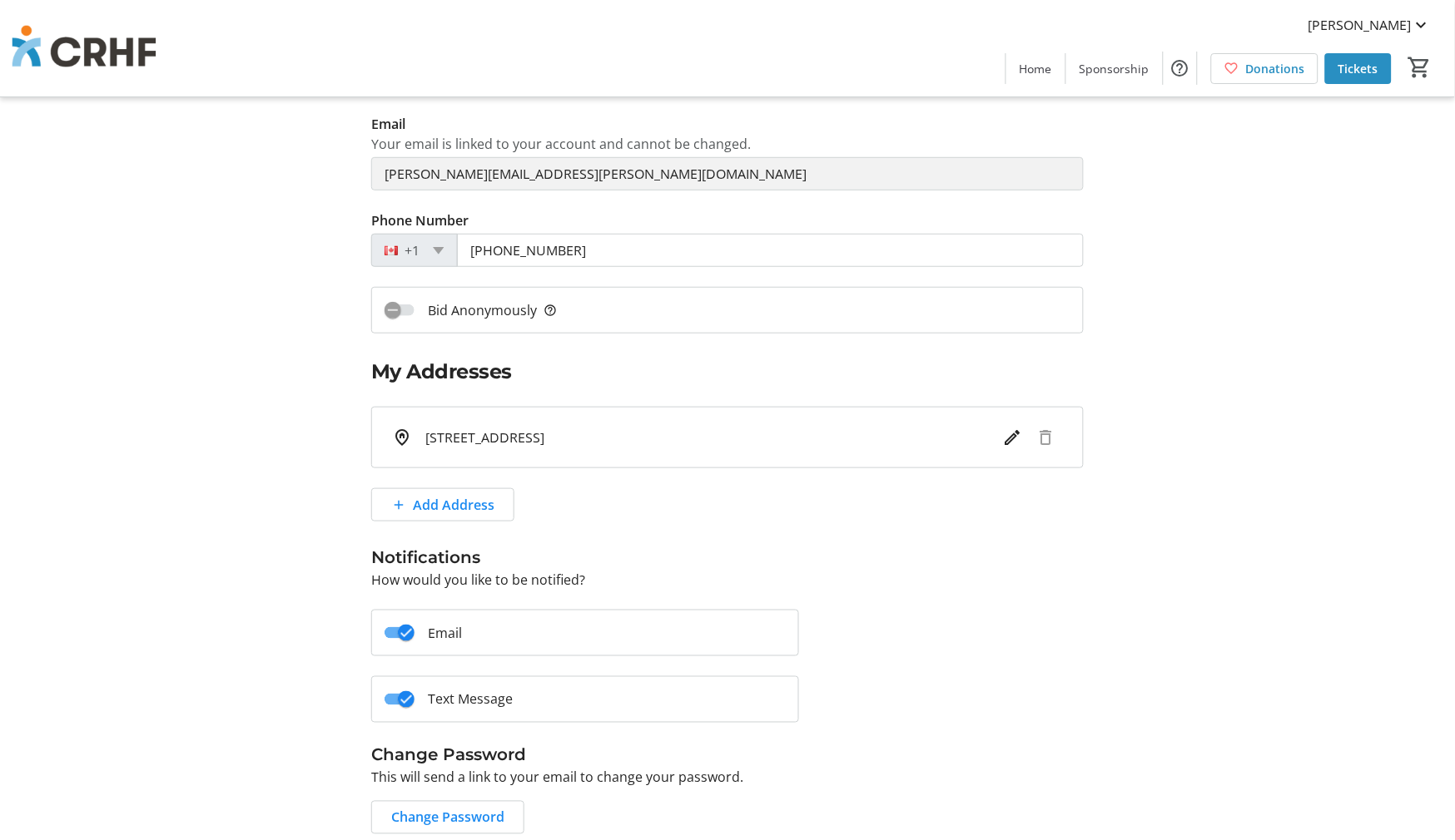
scroll to position [0, 0]
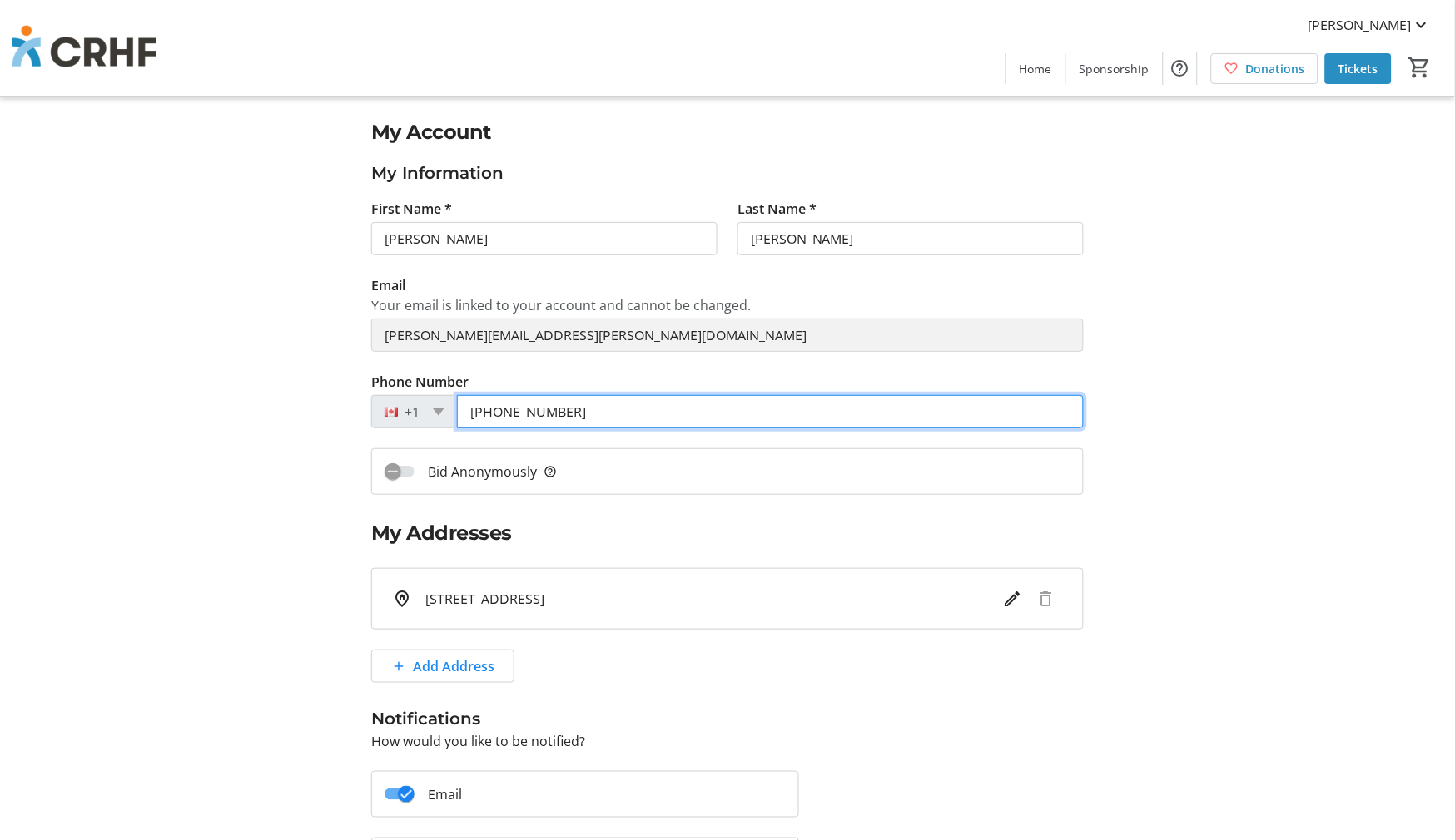
click at [669, 414] on input "(587) 787-3736" at bounding box center [770, 412] width 627 height 33
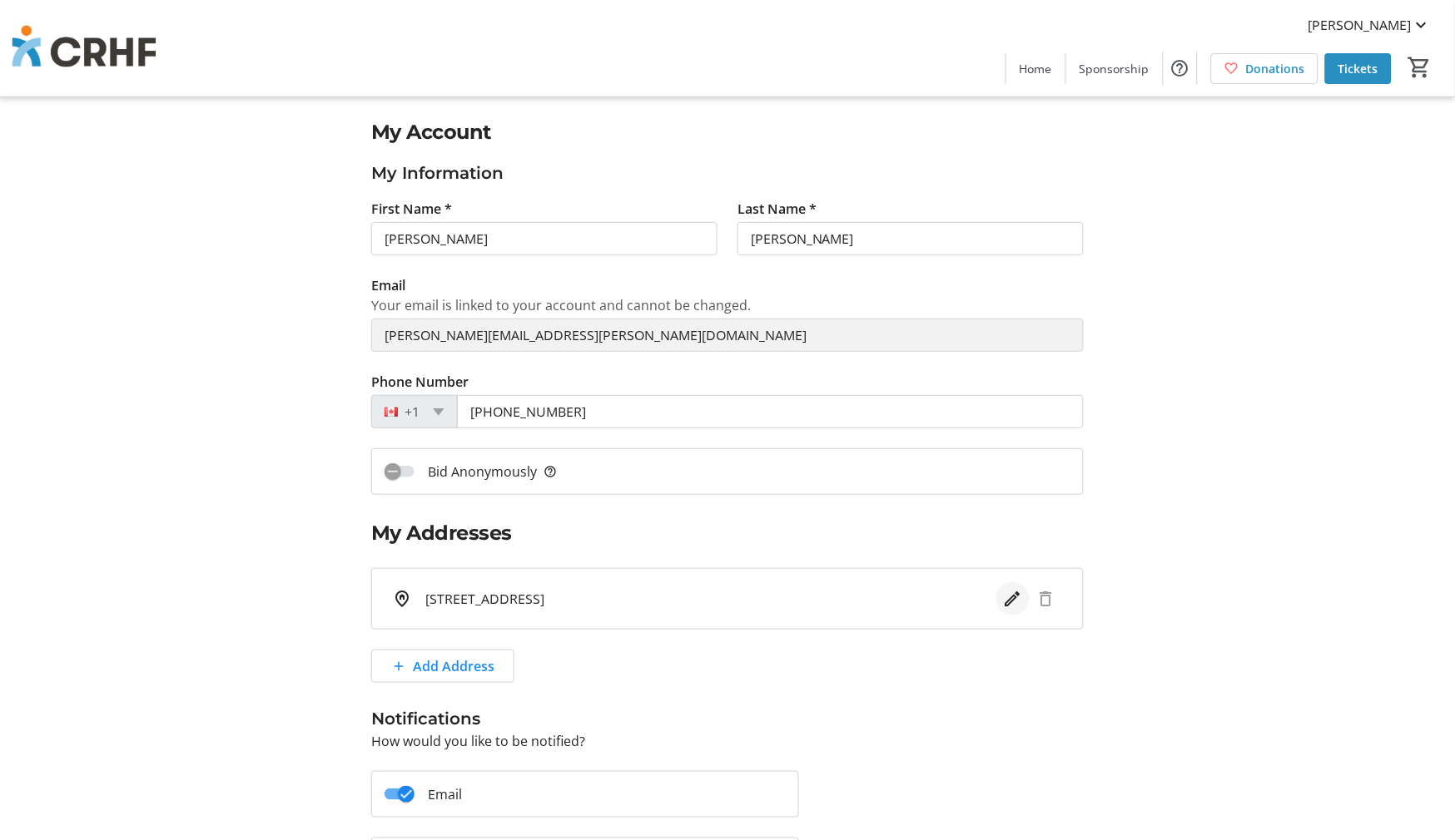
click at [1014, 601] on mat-icon "Edit address" at bounding box center [1012, 598] width 20 height 20
select select "AB"
select select "CA"
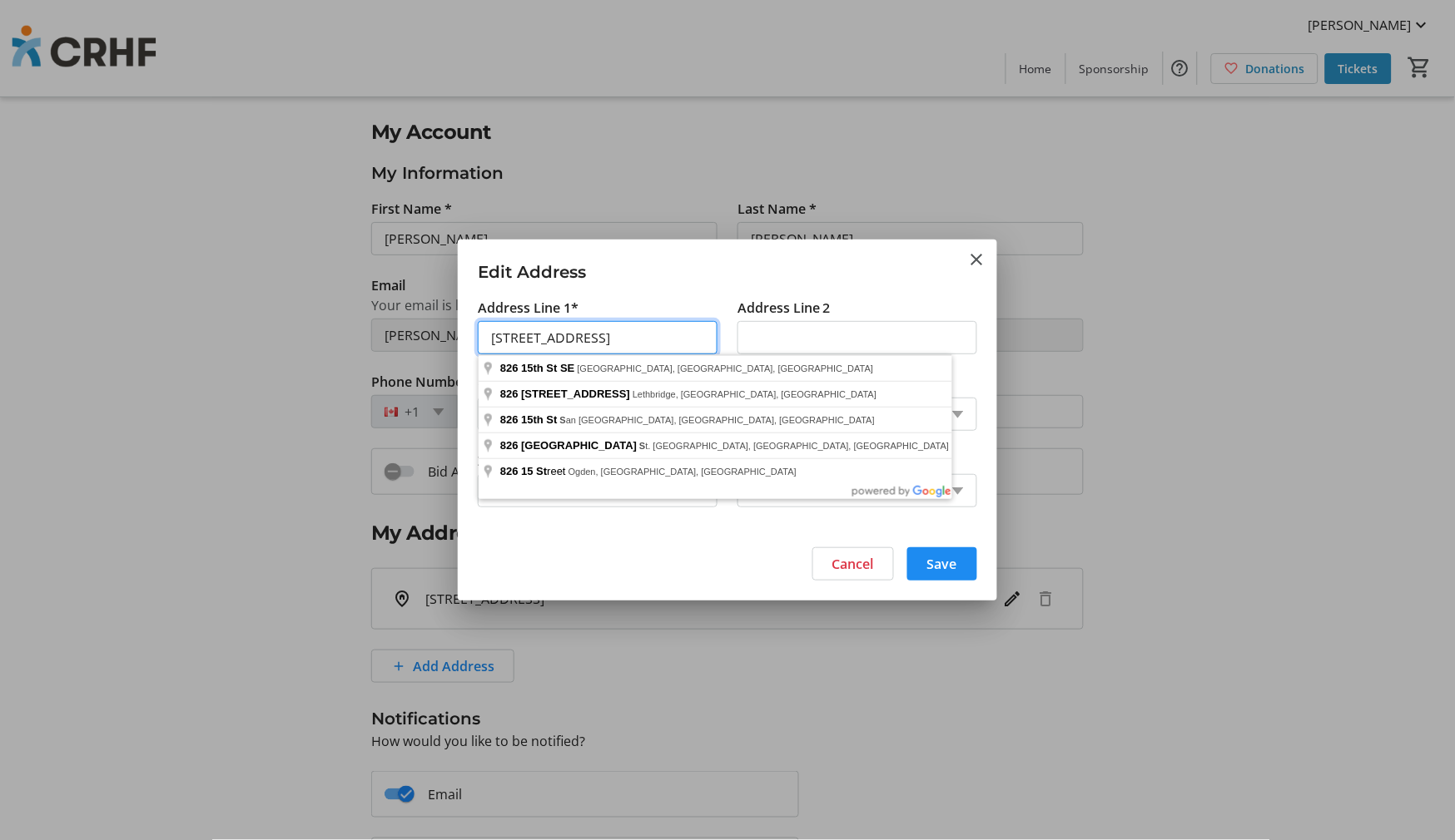
drag, startPoint x: 617, startPoint y: 326, endPoint x: 415, endPoint y: 325, distance: 202.0
click at [415, 325] on div "Edit Address Address Line 1* 826 15 St S Address Line 2 City* Lethbridge State/…" at bounding box center [727, 420] width 1455 height 840
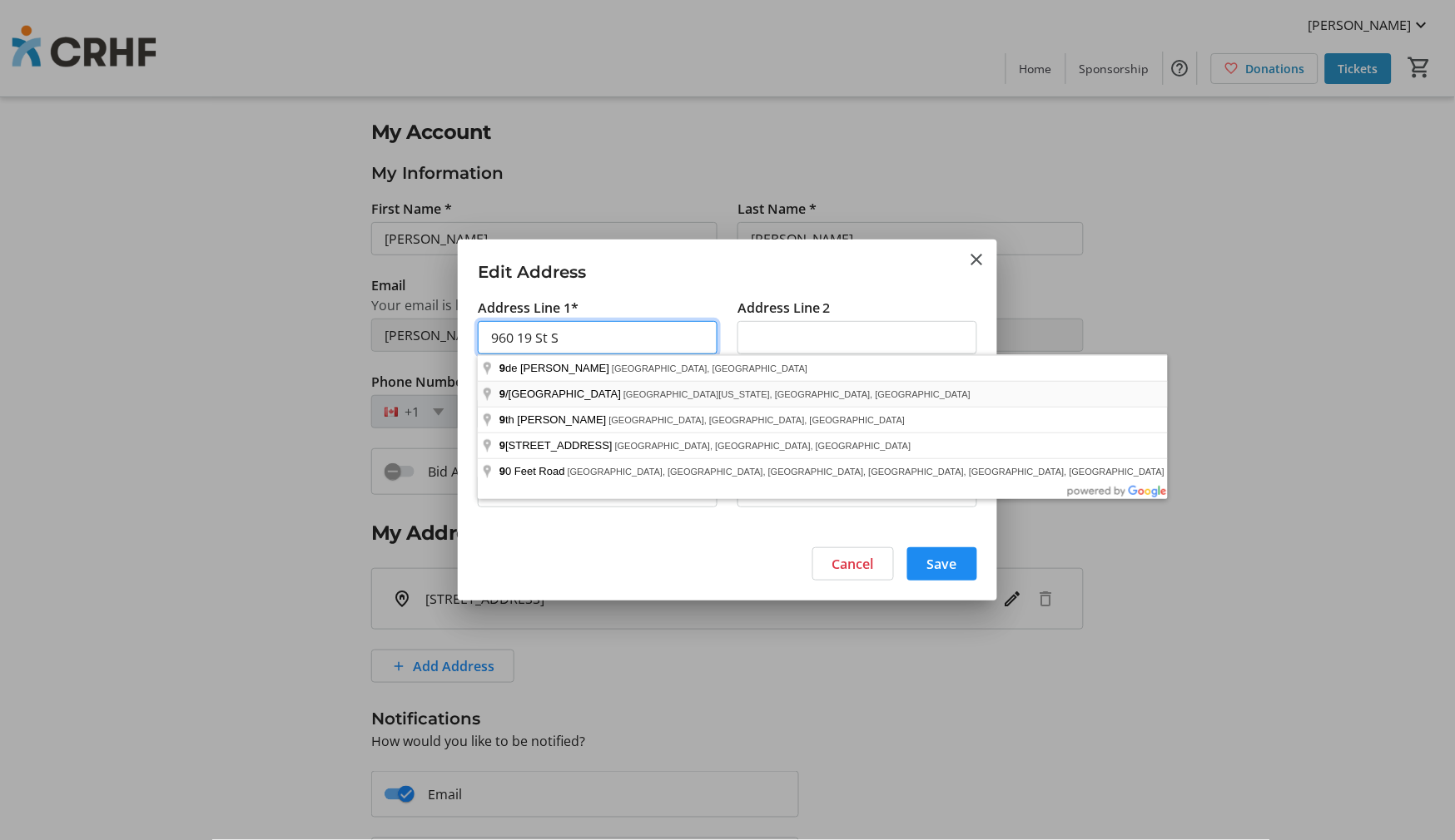
type input "826 15 St S"
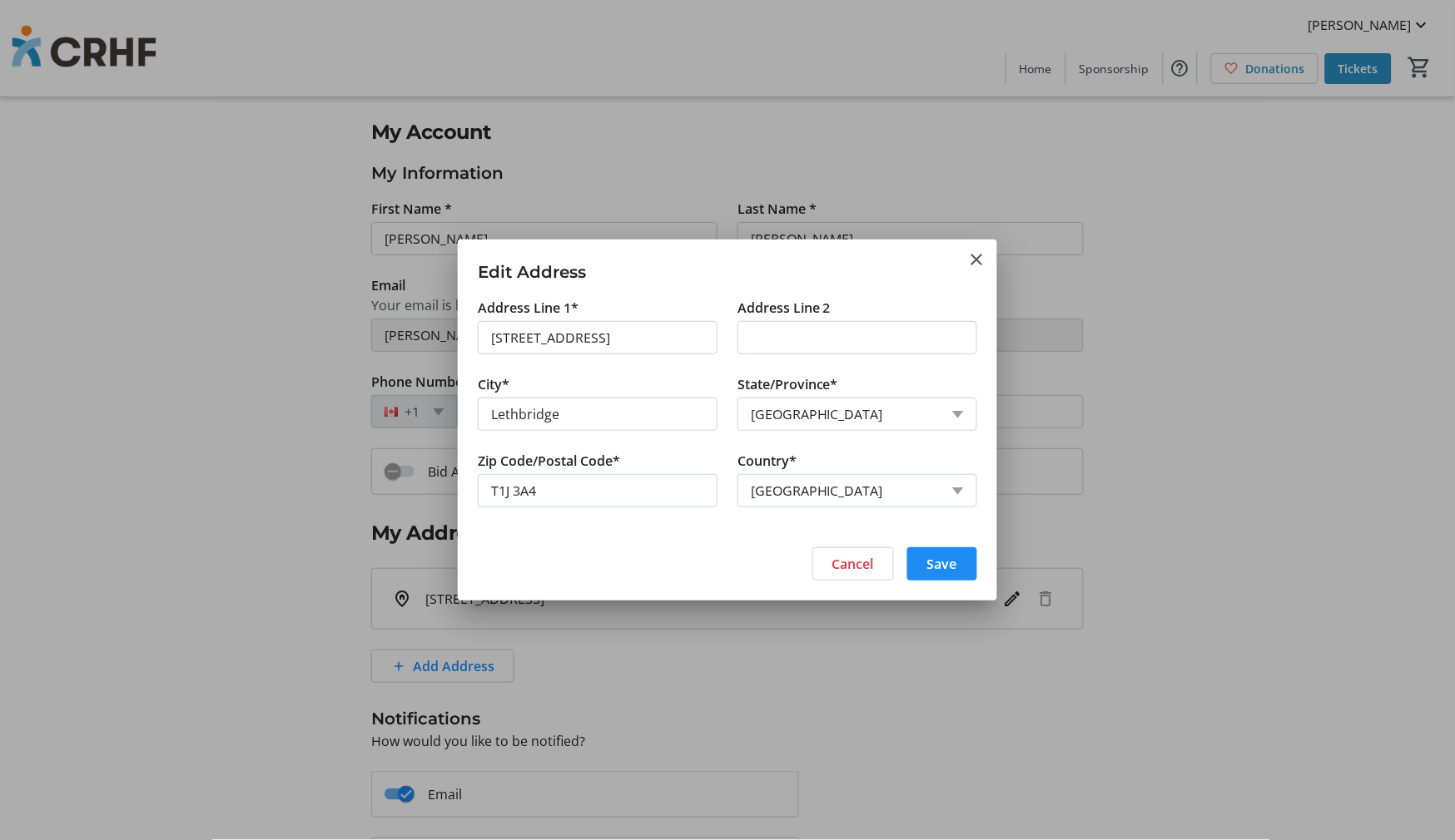
click at [621, 569] on div "Cancel Save" at bounding box center [727, 569] width 539 height 63
click at [596, 489] on input "T1J 3A4" at bounding box center [597, 491] width 239 height 33
drag, startPoint x: 596, startPoint y: 489, endPoint x: 562, endPoint y: 485, distance: 34.2
click at [562, 485] on input "T1J 3A4" at bounding box center [597, 491] width 239 height 33
type input "T1J 1W4"
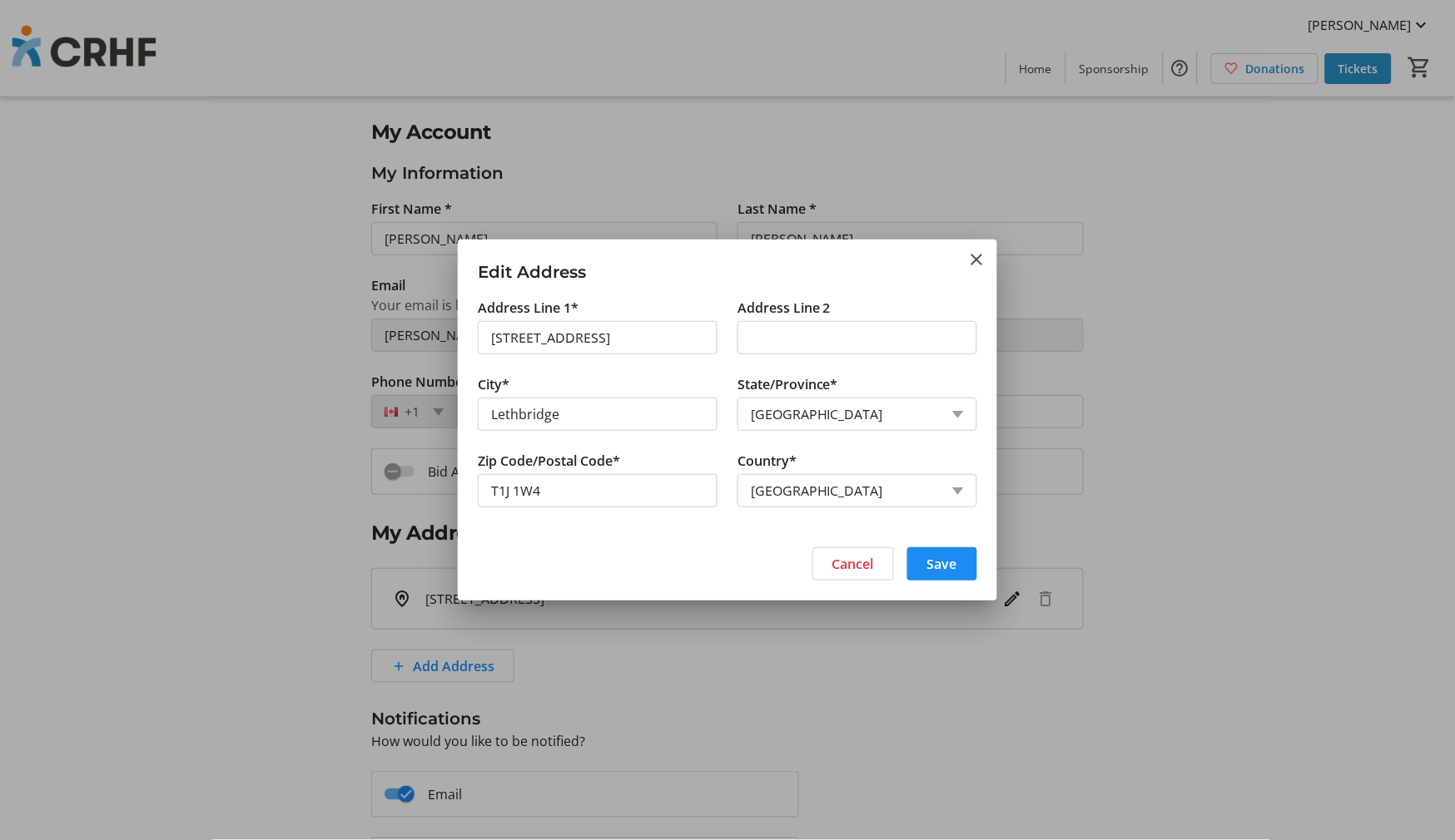
click at [636, 547] on div "Cancel Save" at bounding box center [727, 569] width 539 height 63
click at [931, 553] on span at bounding box center [942, 564] width 70 height 40
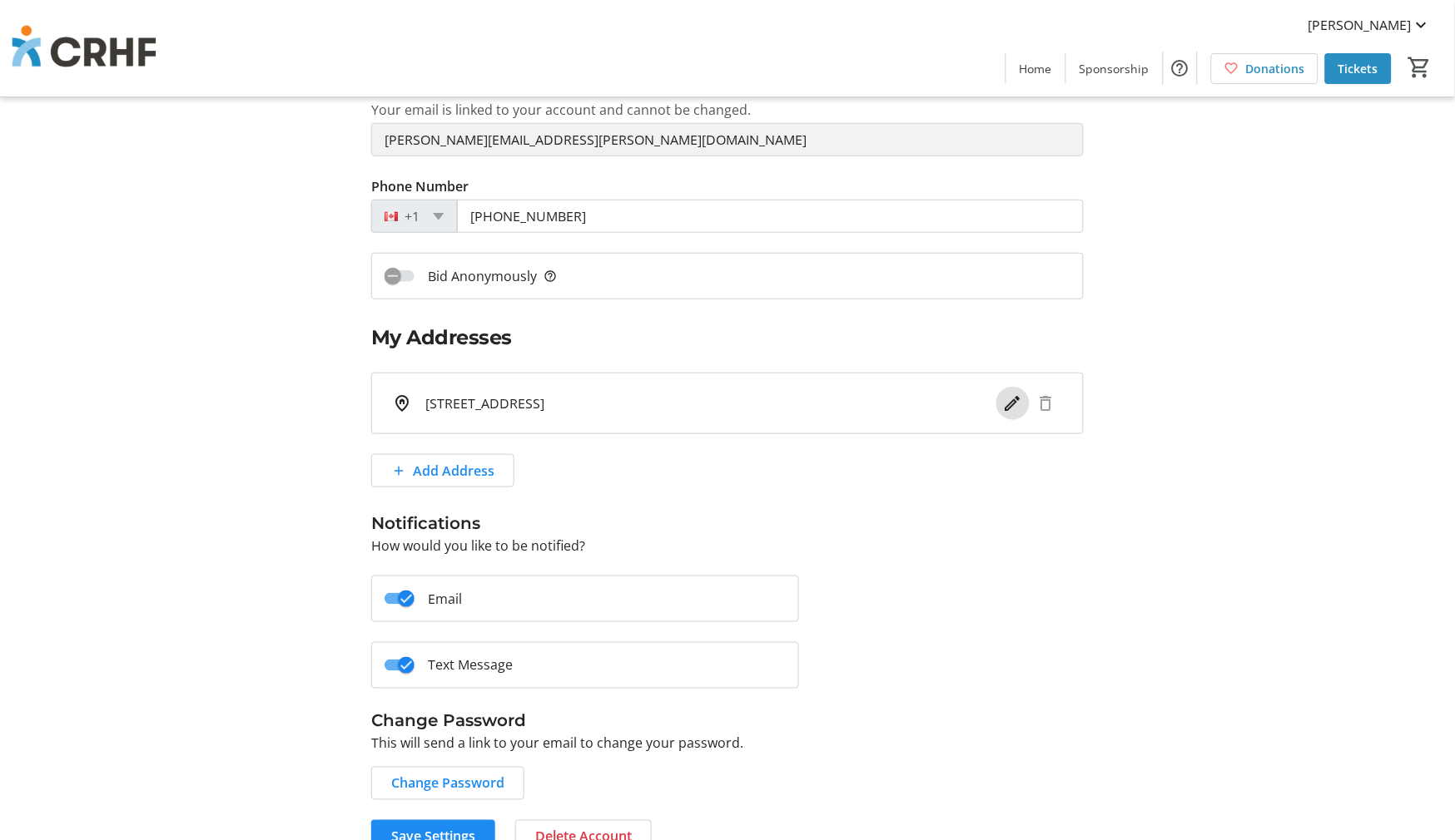
scroll to position [230, 0]
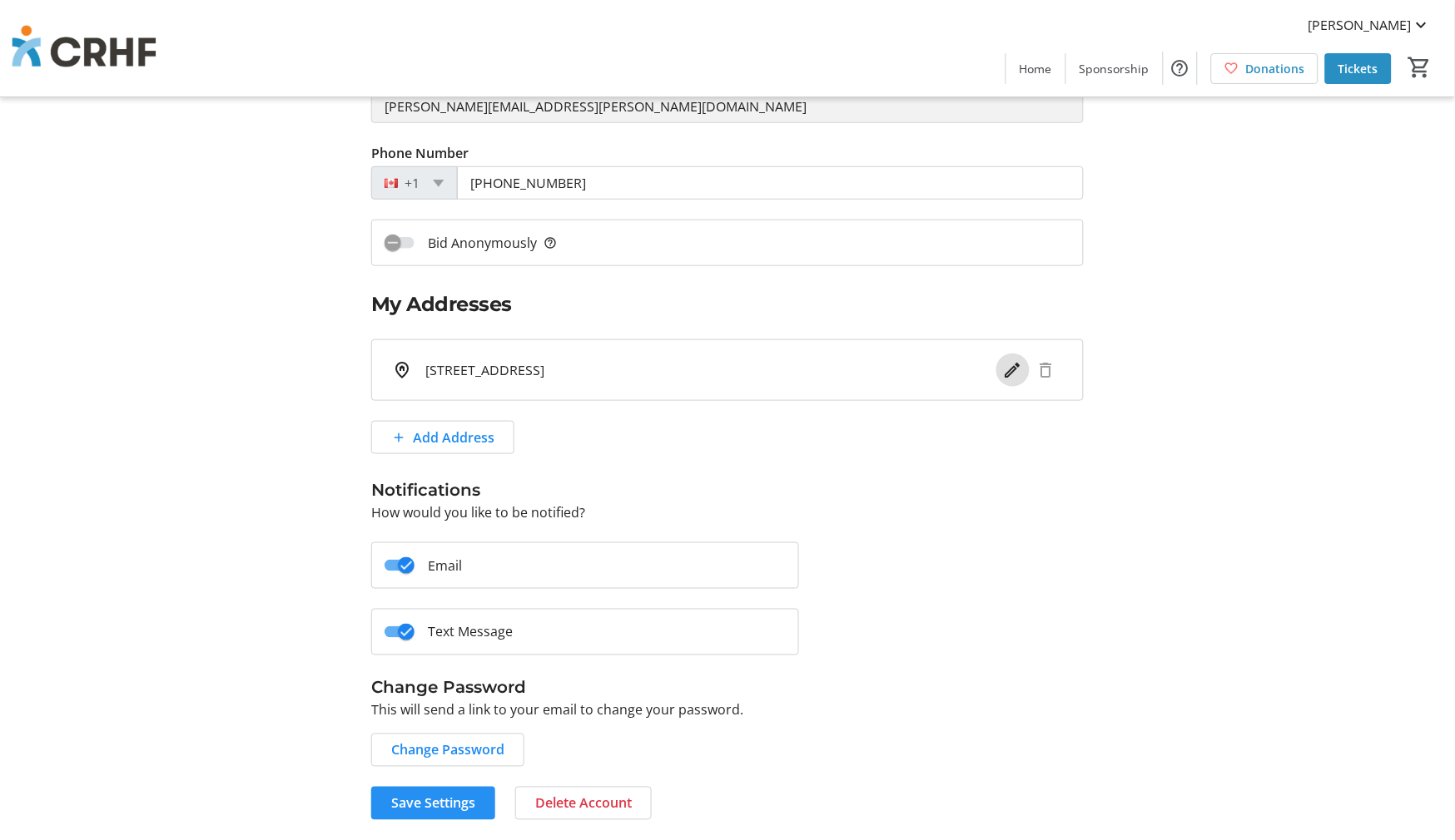
click at [421, 806] on span "Save Settings" at bounding box center [433, 803] width 84 height 20
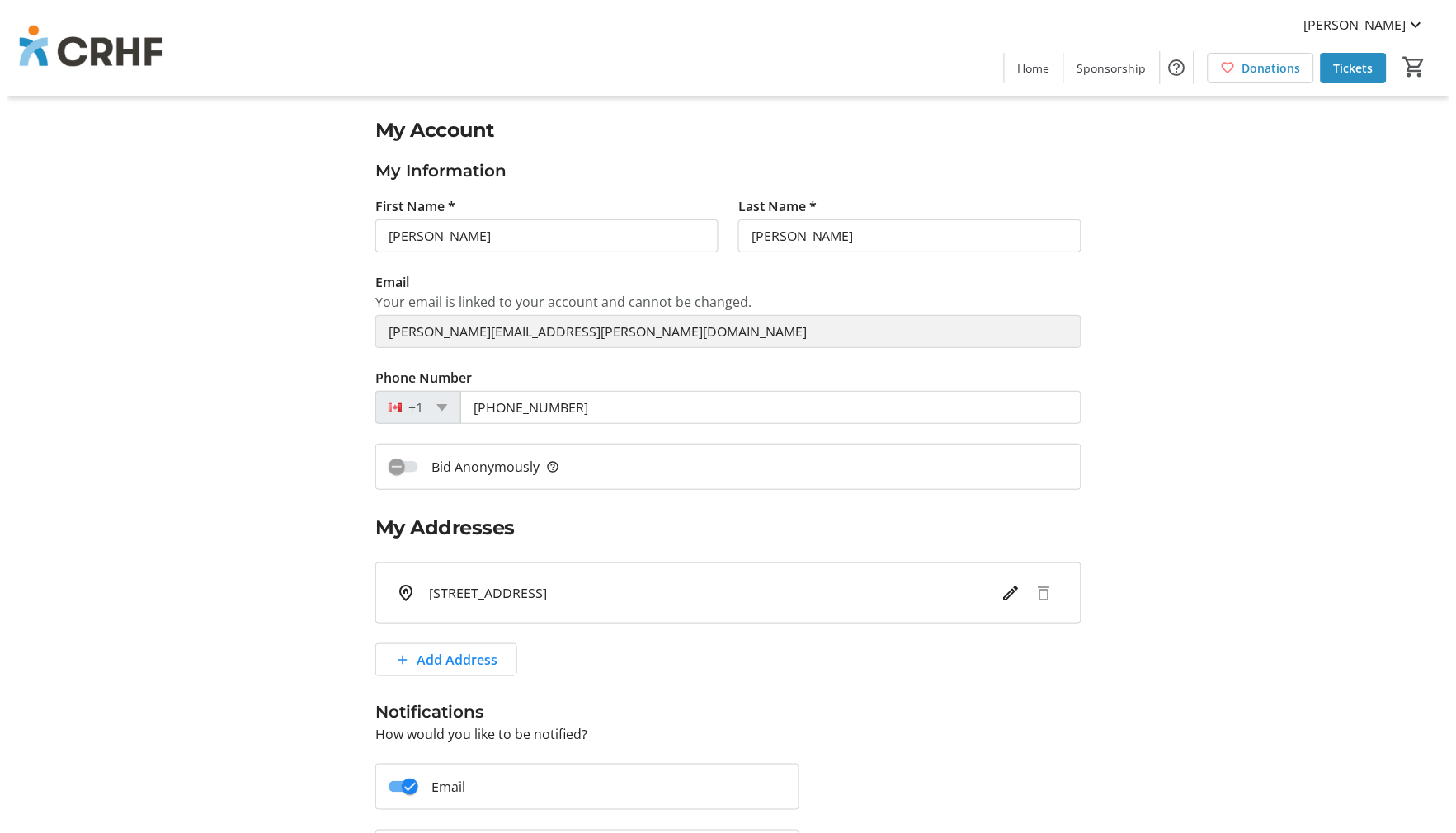
scroll to position [0, 0]
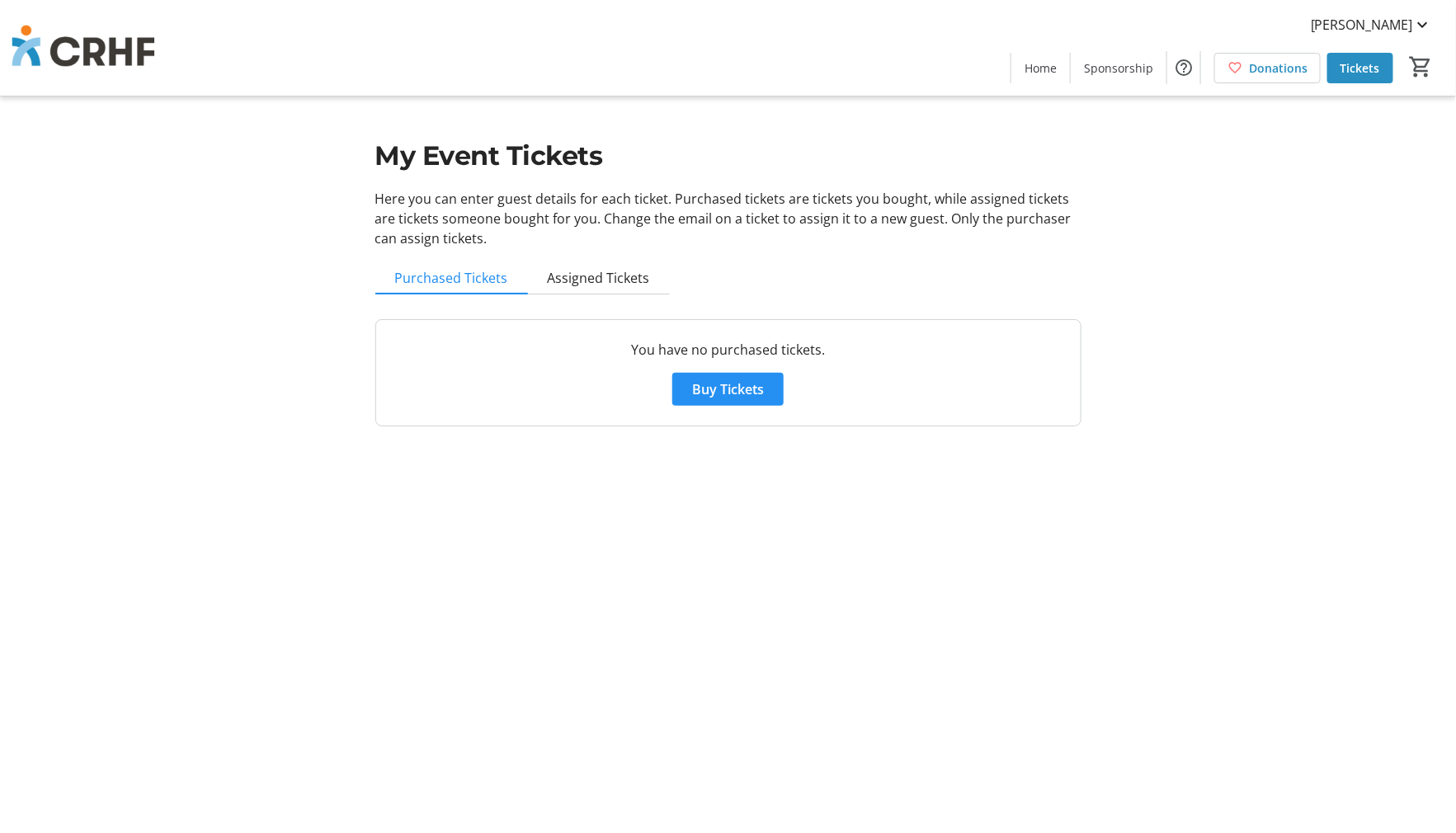
click at [701, 385] on span "Buy Tickets" at bounding box center [728, 389] width 71 height 20
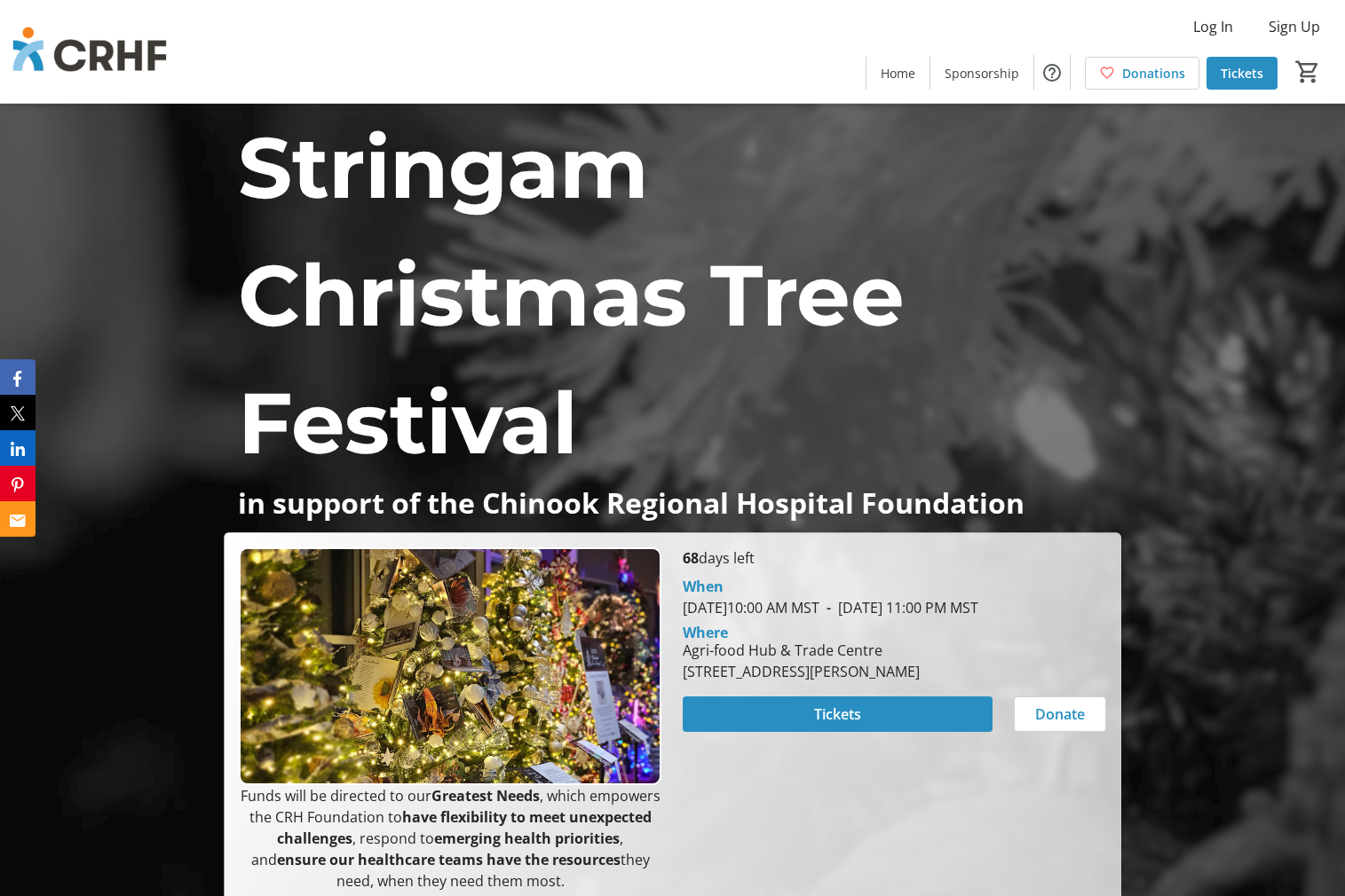
scroll to position [986, 0]
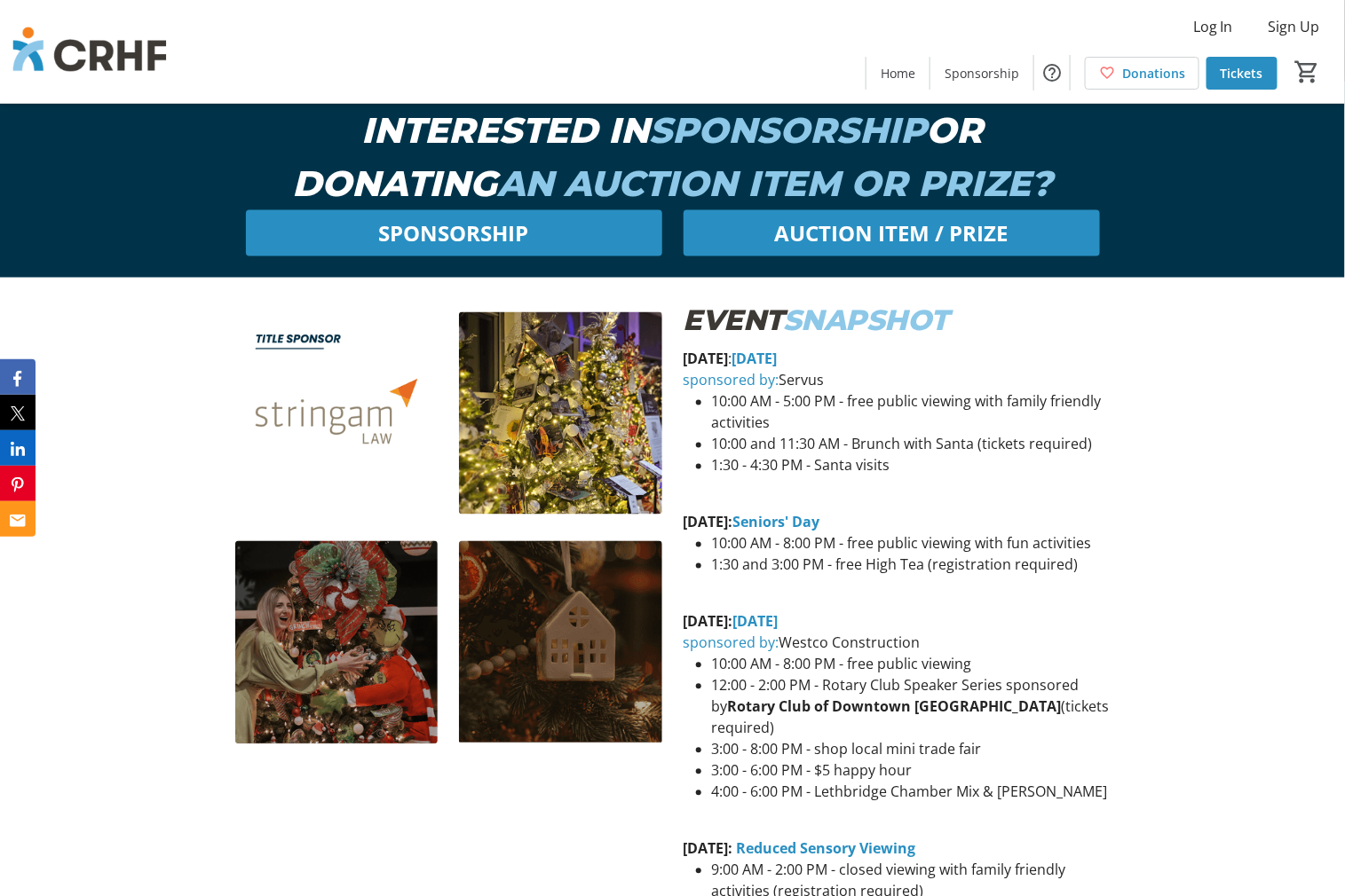
scroll to position [888, 0]
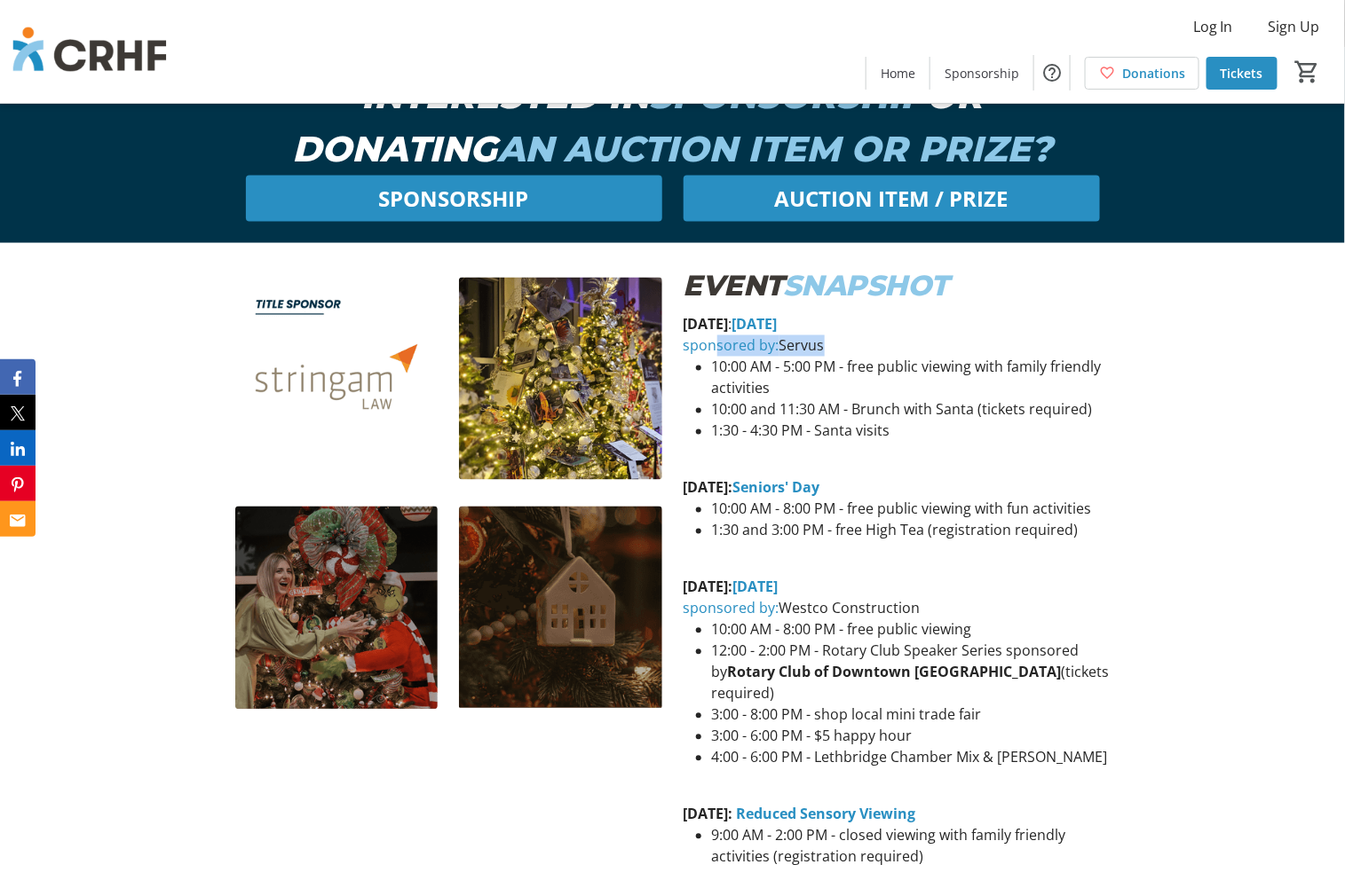
drag, startPoint x: 719, startPoint y: 351, endPoint x: 815, endPoint y: 348, distance: 96.0
click at [815, 348] on p "sponsored by: Servus" at bounding box center [897, 346] width 427 height 21
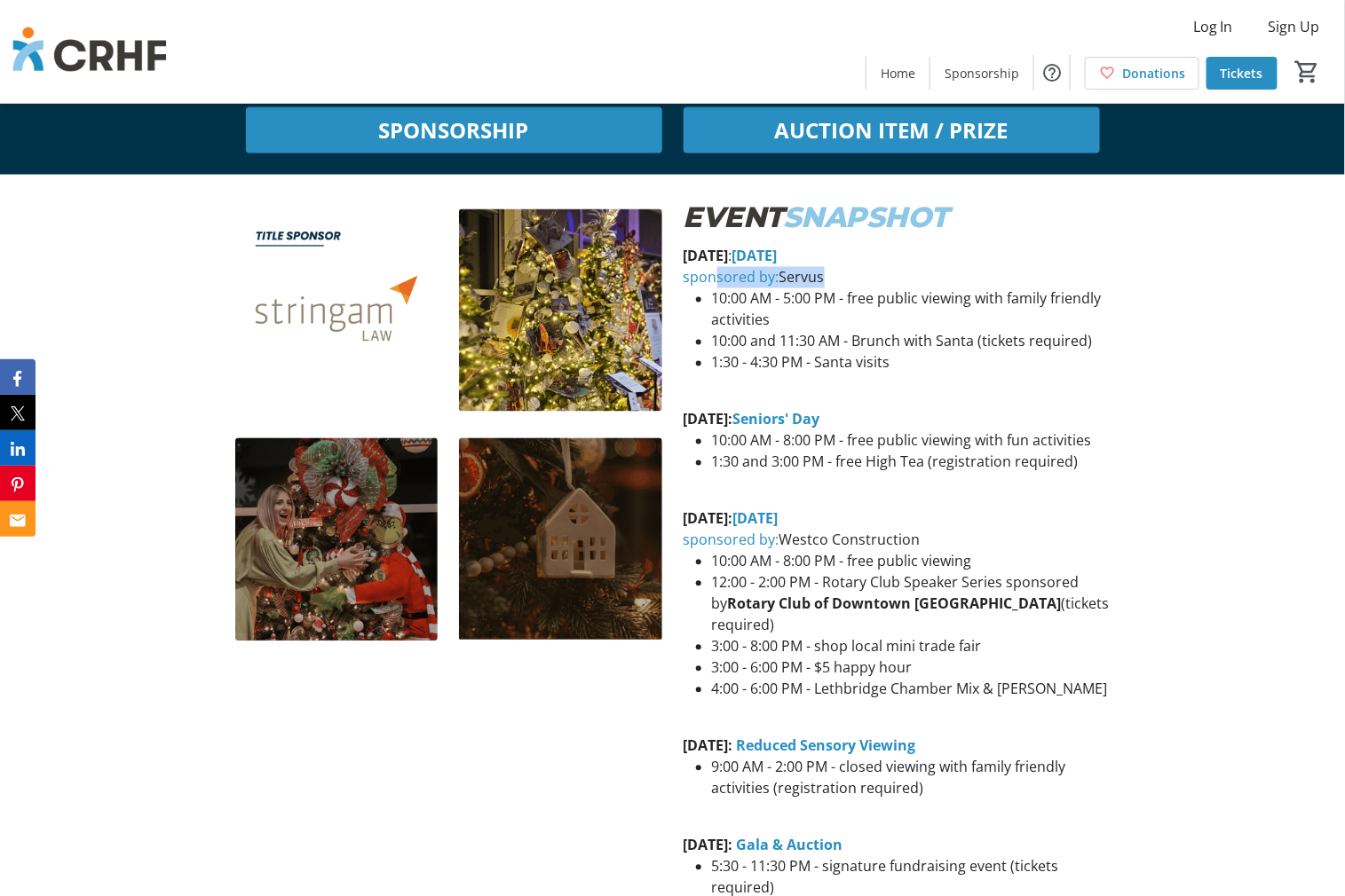
scroll to position [986, 0]
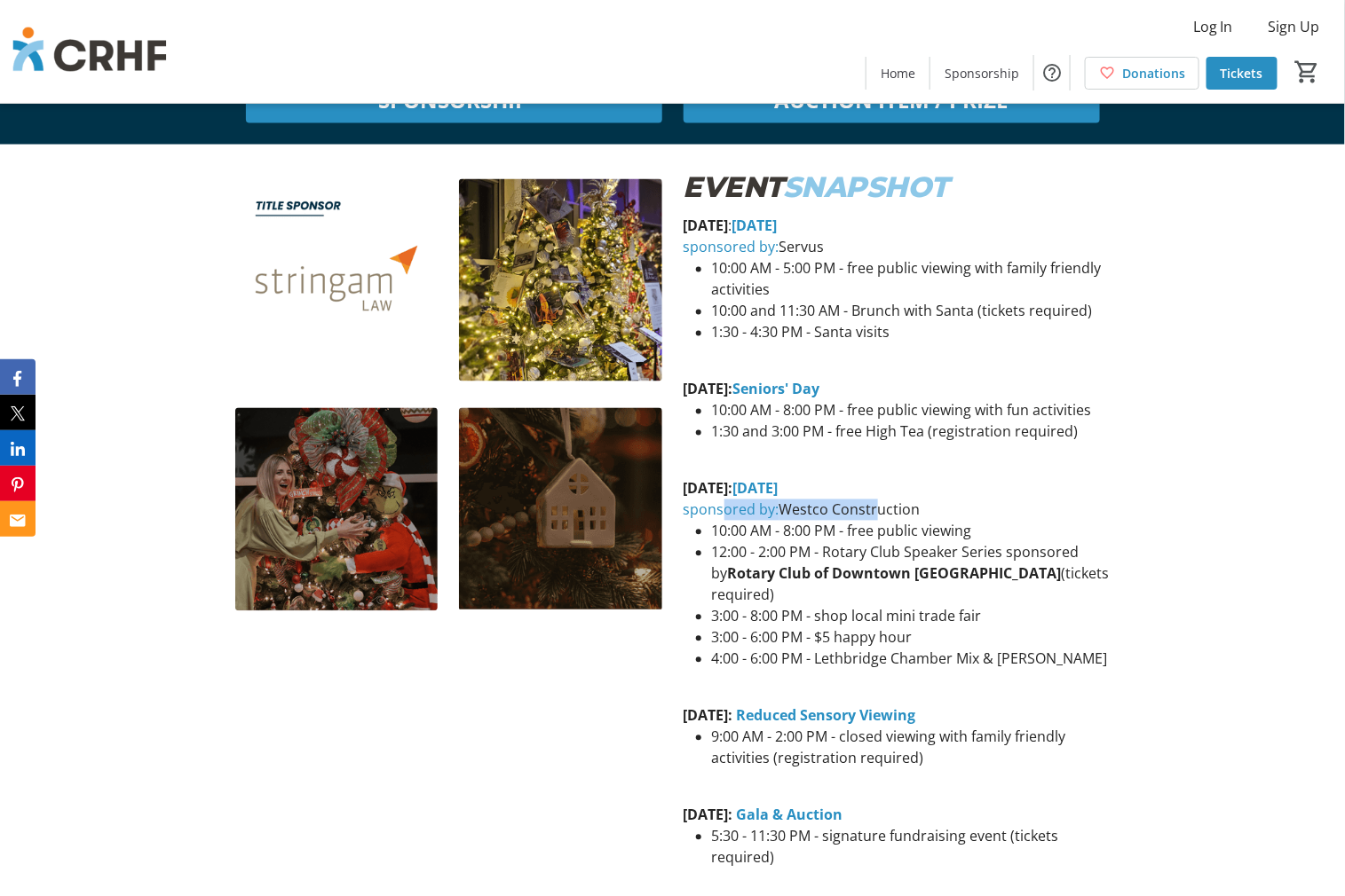
drag, startPoint x: 720, startPoint y: 512, endPoint x: 870, endPoint y: 512, distance: 150.0
click at [870, 512] on p "sponsored by: Westco Construction" at bounding box center [897, 510] width 427 height 21
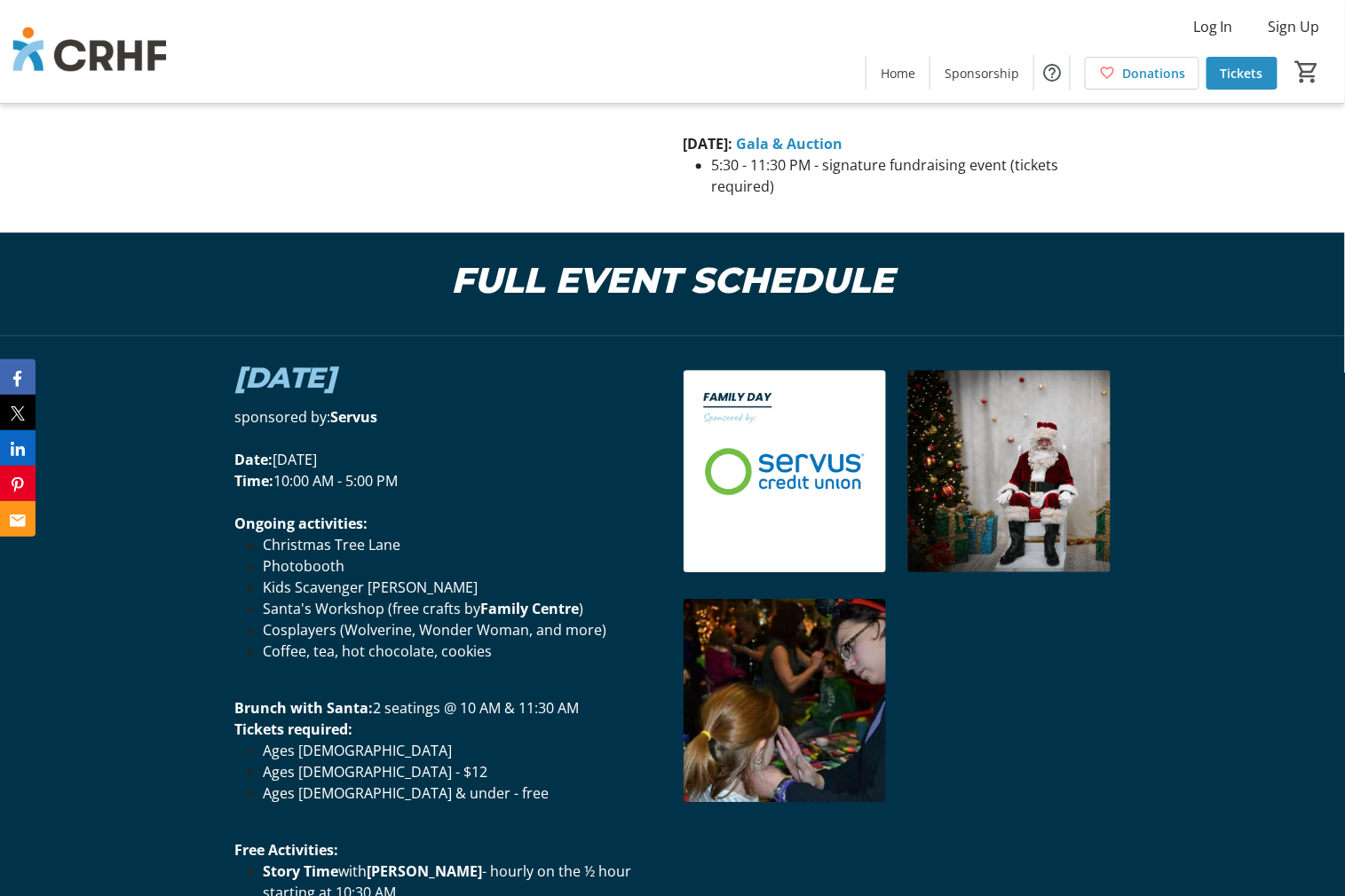
scroll to position [1676, 0]
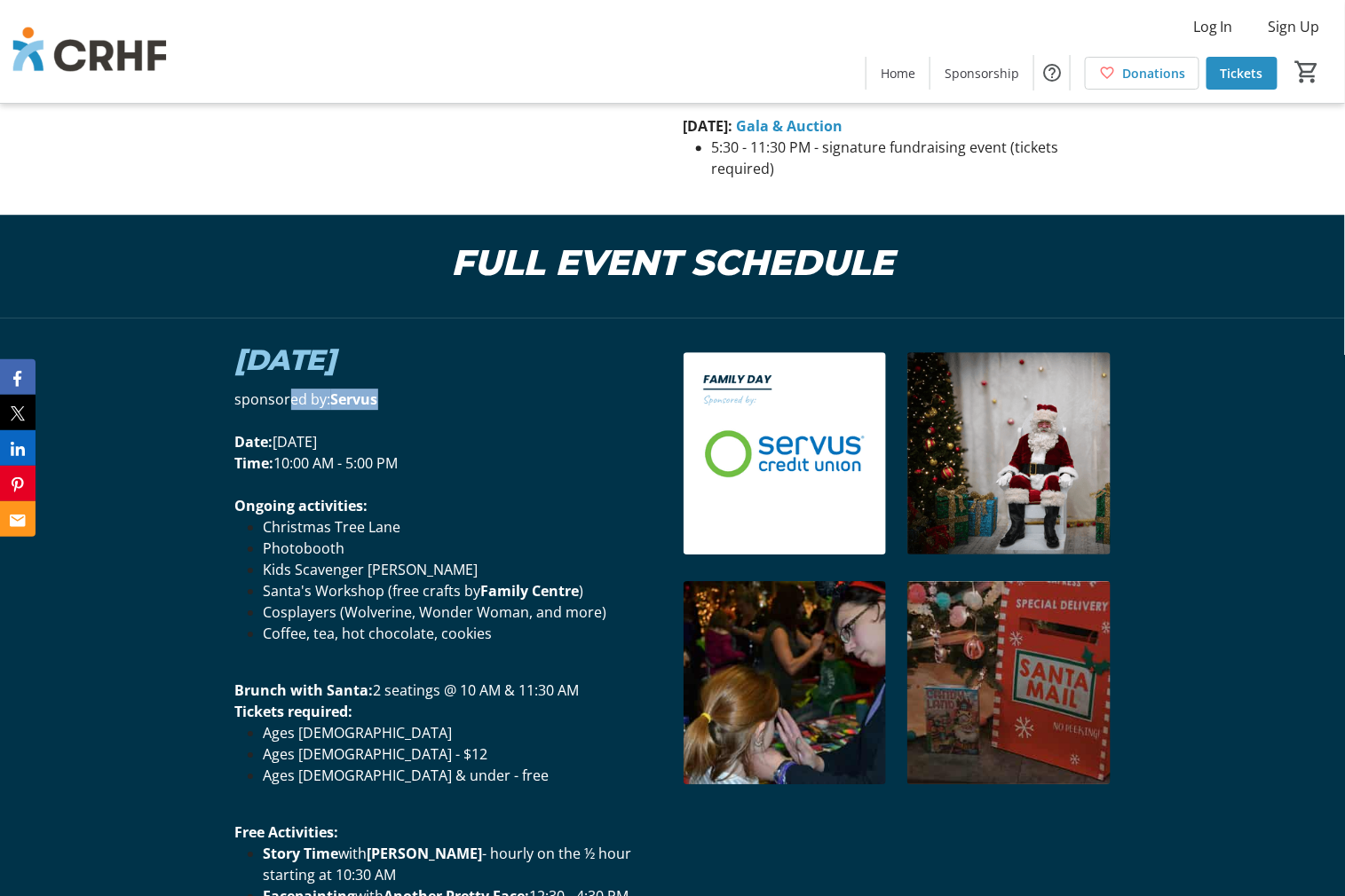
drag, startPoint x: 287, startPoint y: 376, endPoint x: 379, endPoint y: 376, distance: 92.0
click at [379, 389] on p "sponsored by: Servus" at bounding box center [449, 399] width 427 height 21
